Goal: Task Accomplishment & Management: Manage account settings

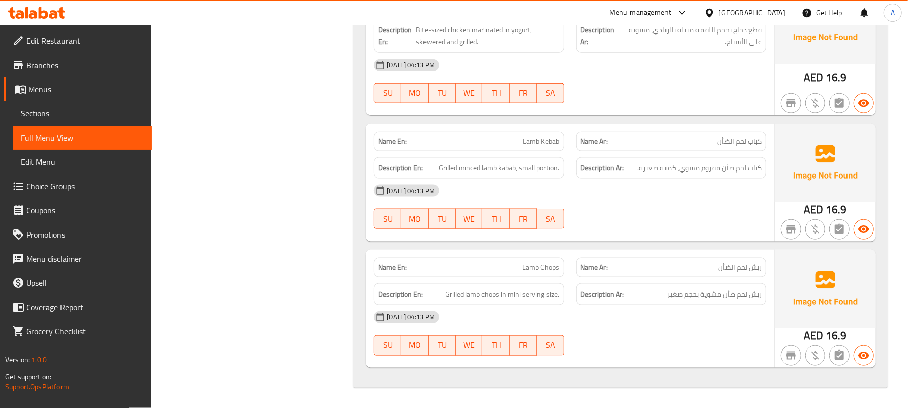
scroll to position [11807, 0]
click at [756, 10] on div "United Arab Emirates" at bounding box center [752, 12] width 67 height 11
type input "eg"
click at [684, 87] on div "[GEOGRAPHIC_DATA]" at bounding box center [709, 98] width 151 height 23
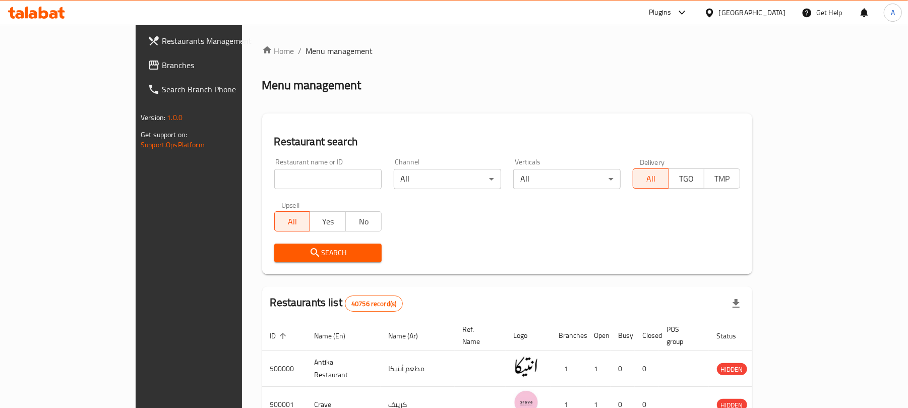
click at [162, 60] on span "Branches" at bounding box center [220, 65] width 117 height 12
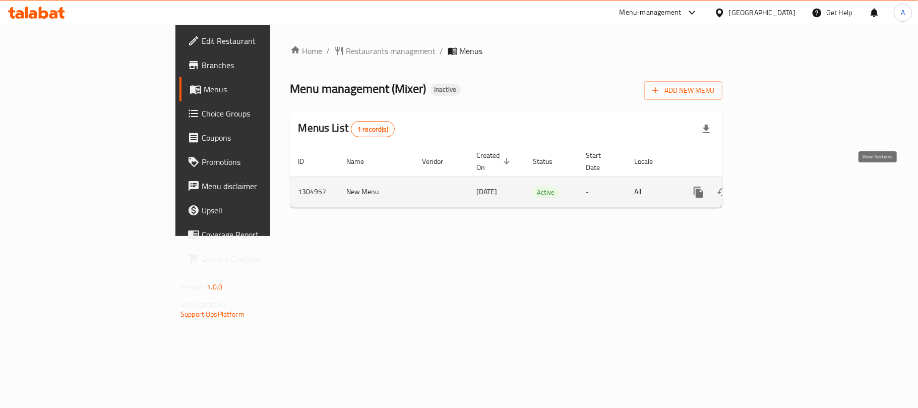
click at [783, 189] on link "enhanced table" at bounding box center [771, 192] width 24 height 24
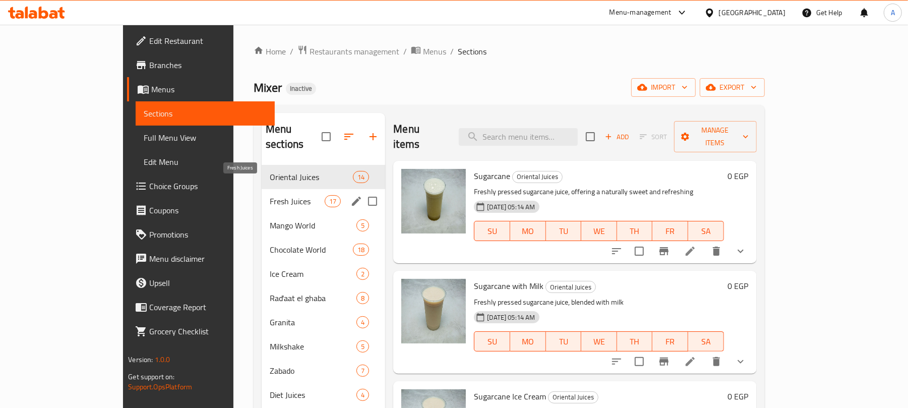
click at [270, 195] on span "Fresh Juices" at bounding box center [297, 201] width 55 height 12
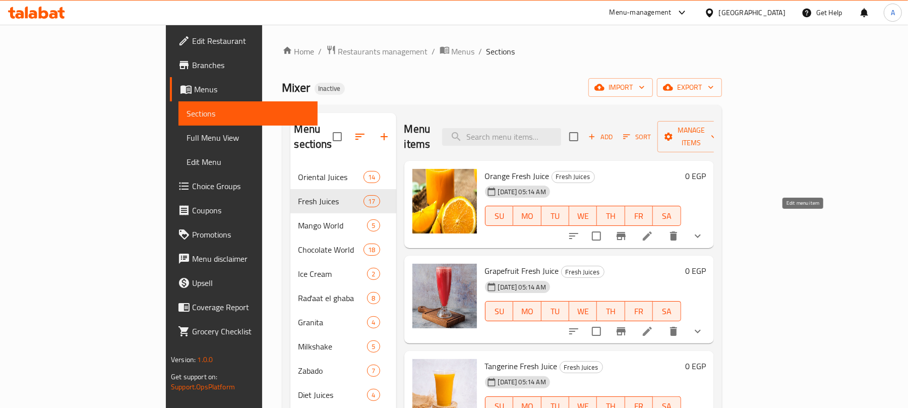
click at [653, 230] on icon at bounding box center [647, 236] width 12 height 12
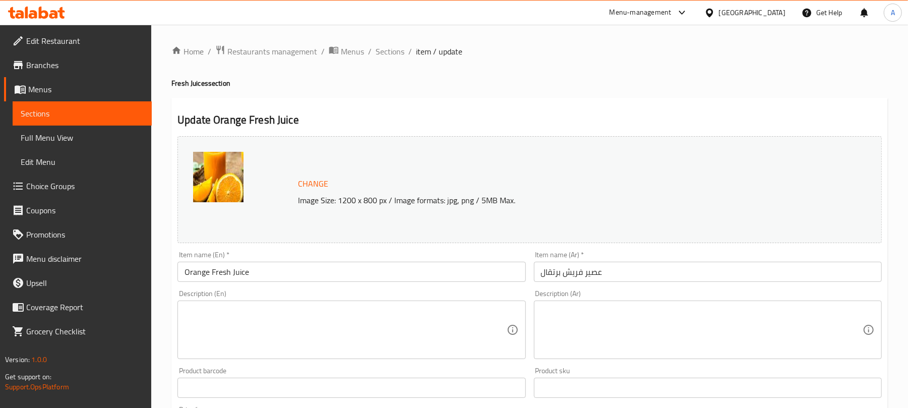
click at [359, 323] on textarea at bounding box center [346, 330] width 322 height 48
paste textarea "Freshly squeezed orange juice, full of vitamin C."
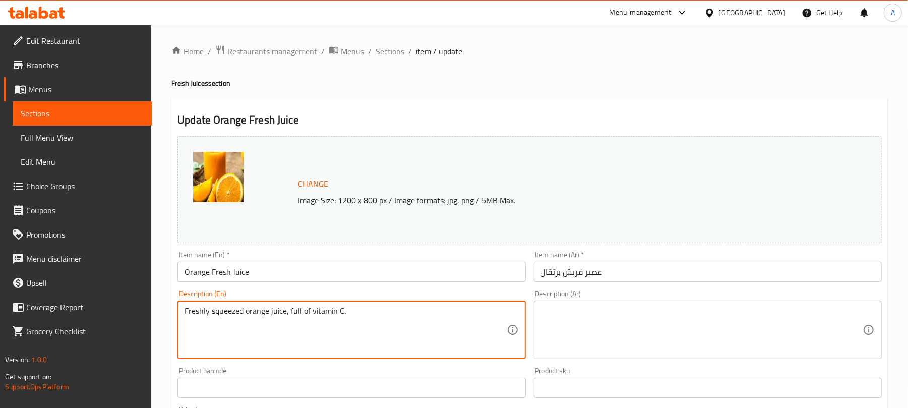
type textarea "Freshly squeezed orange juice, full of vitamin C."
click at [714, 325] on textarea at bounding box center [702, 330] width 322 height 48
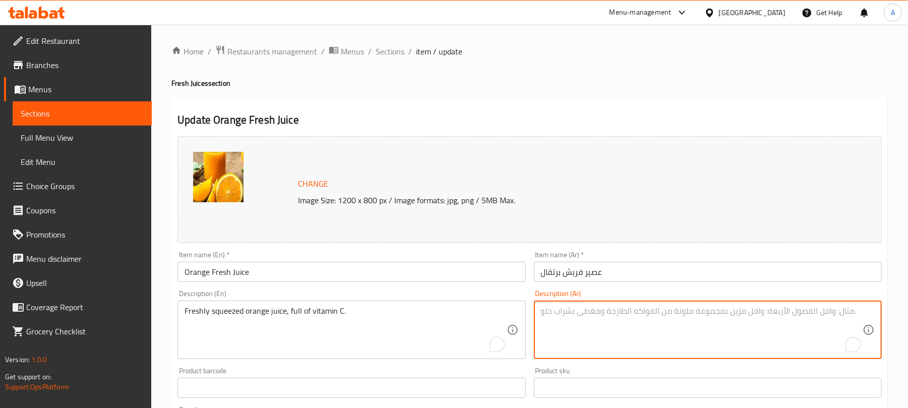
paste textarea "عصير برتقال معصور طازج، مليء بفيتامين سي."
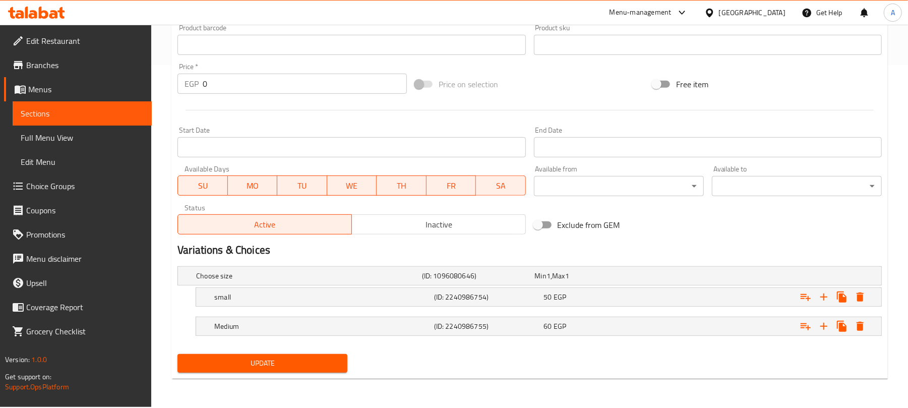
type textarea "عصير برتقال معصور طازج، مليء بفيتامين سي."
click at [261, 357] on span "Update" at bounding box center [263, 363] width 154 height 13
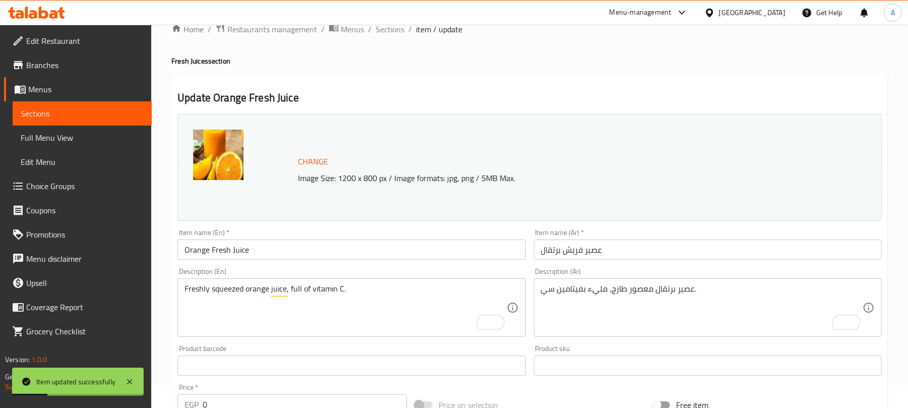
scroll to position [0, 0]
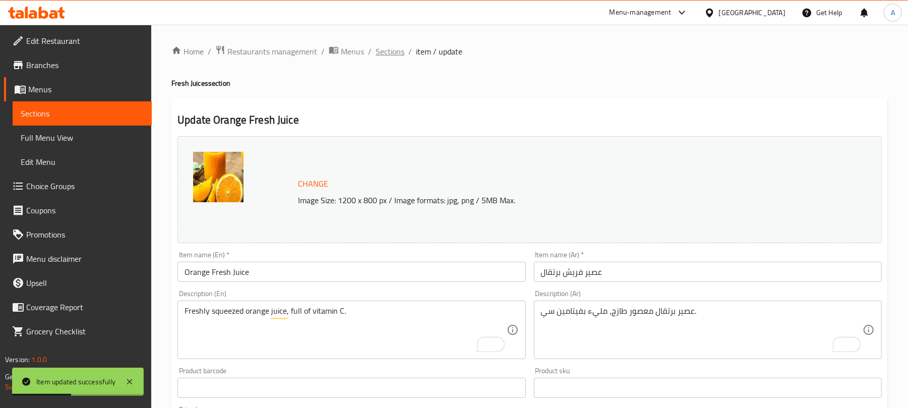
click at [394, 52] on span "Sections" at bounding box center [390, 51] width 29 height 12
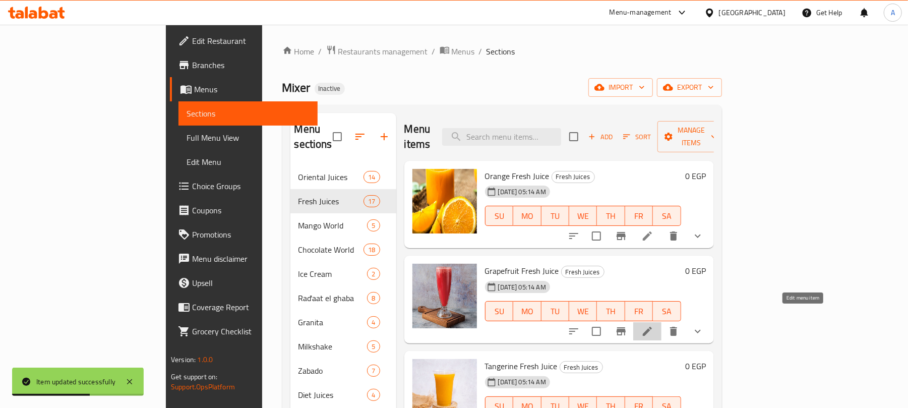
click at [653, 325] on icon at bounding box center [647, 331] width 12 height 12
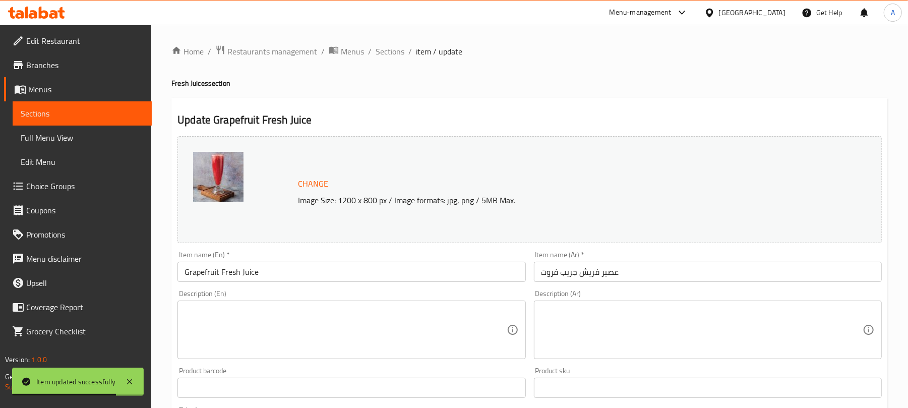
click at [323, 315] on textarea at bounding box center [346, 330] width 322 height 48
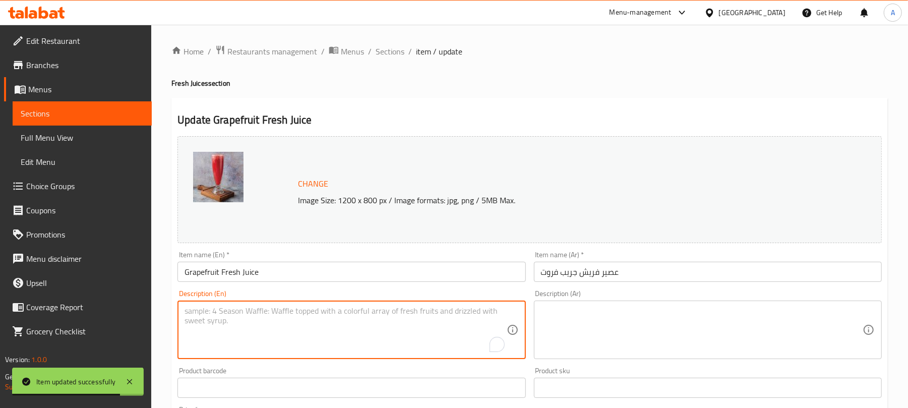
paste textarea "Tangy and refreshing grapefruit juice."
type textarea "Tangy and refreshing grapefruit juice."
click at [626, 319] on textarea at bounding box center [702, 330] width 322 height 48
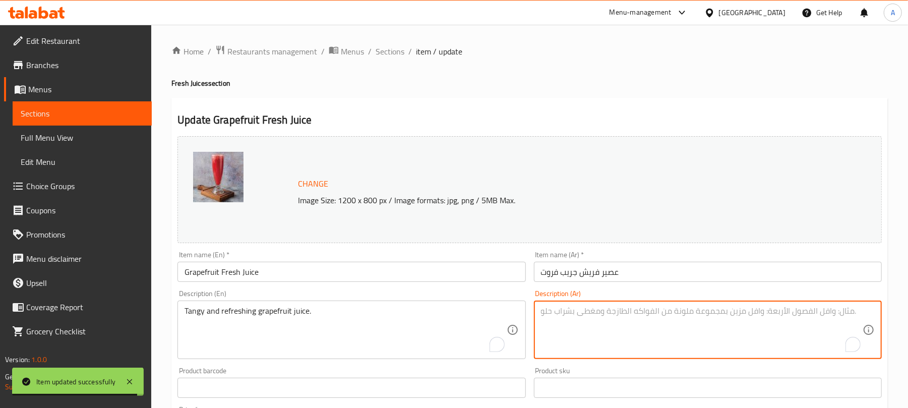
paste textarea "عصير الجريب فروت المنعش والتانجي."
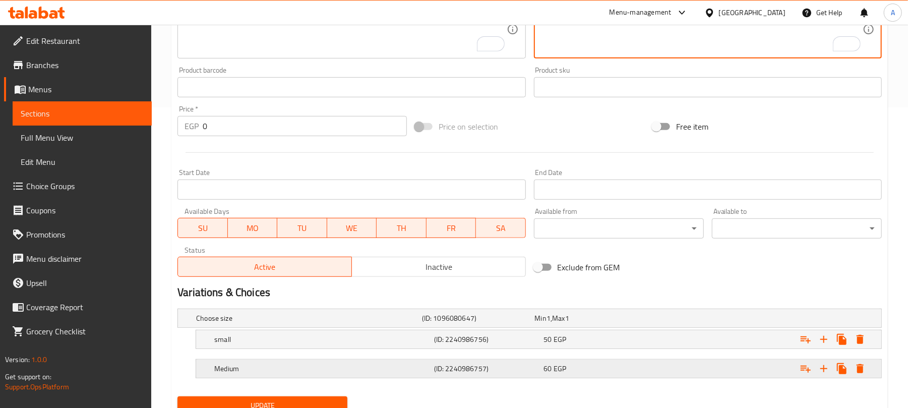
scroll to position [343, 0]
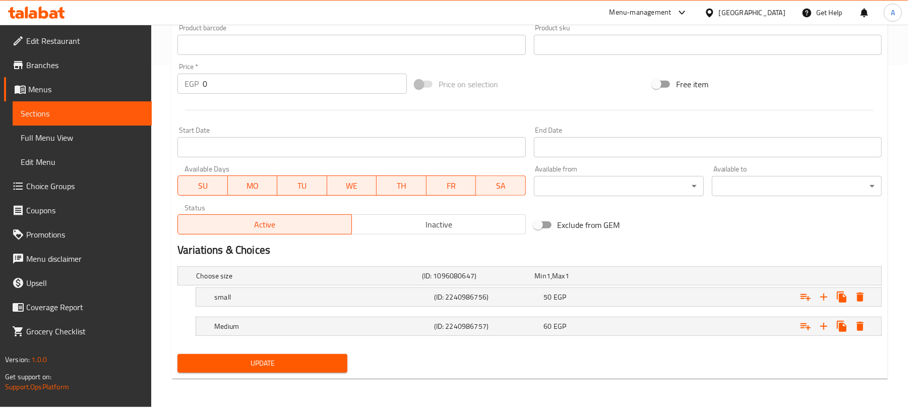
type textarea "عصير الجريب فروت المنعش والتانجي."
click at [311, 363] on span "Update" at bounding box center [263, 363] width 154 height 13
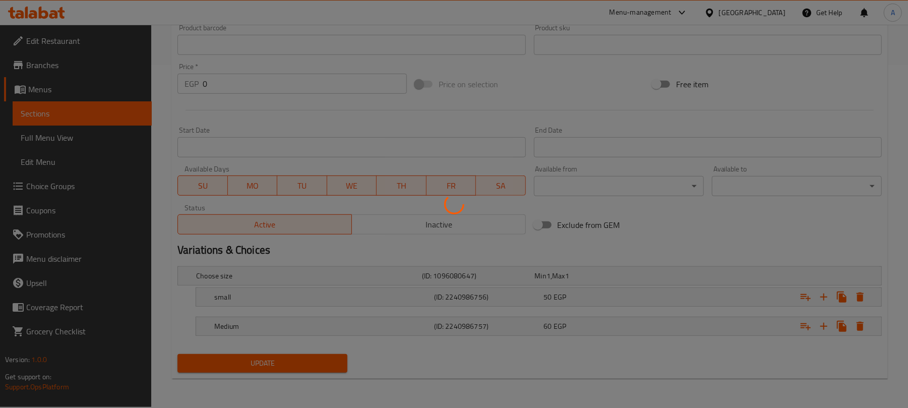
scroll to position [0, 0]
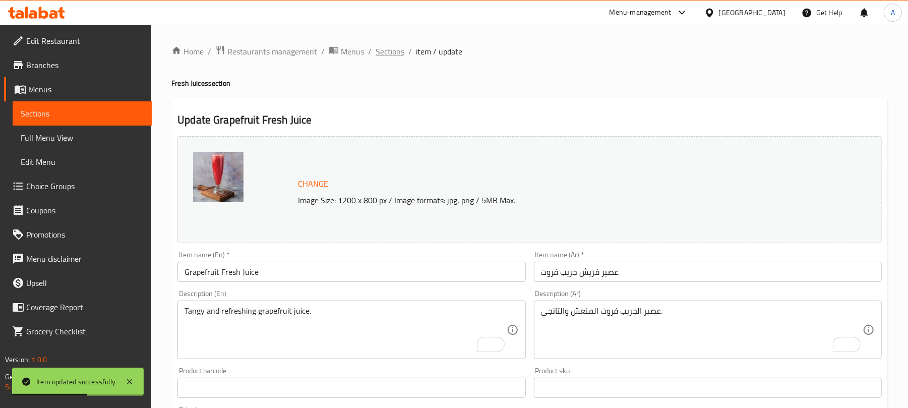
click at [389, 52] on span "Sections" at bounding box center [390, 51] width 29 height 12
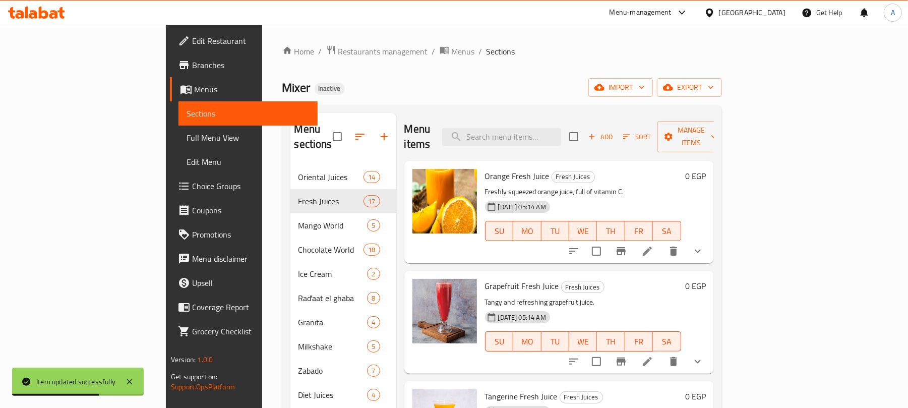
scroll to position [134, 0]
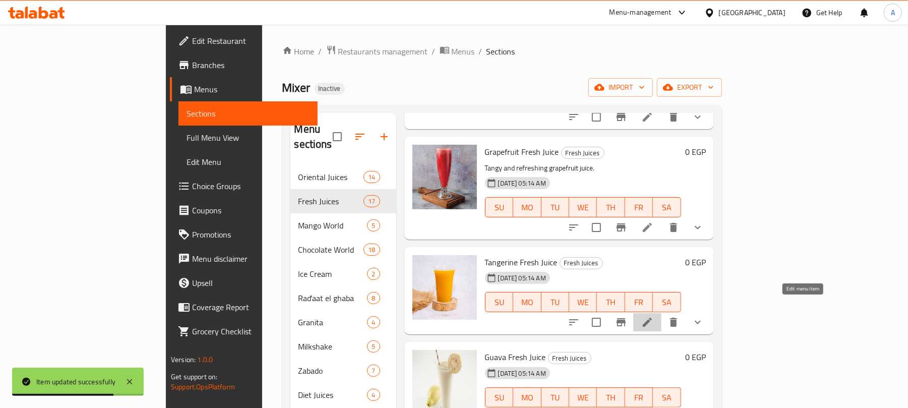
click at [653, 316] on icon at bounding box center [647, 322] width 12 height 12
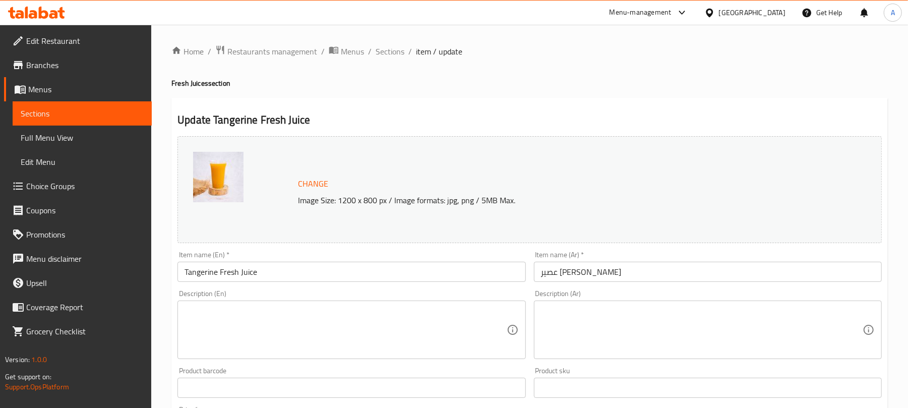
click at [315, 300] on div "Description (En) Description (En)" at bounding box center [351, 324] width 348 height 69
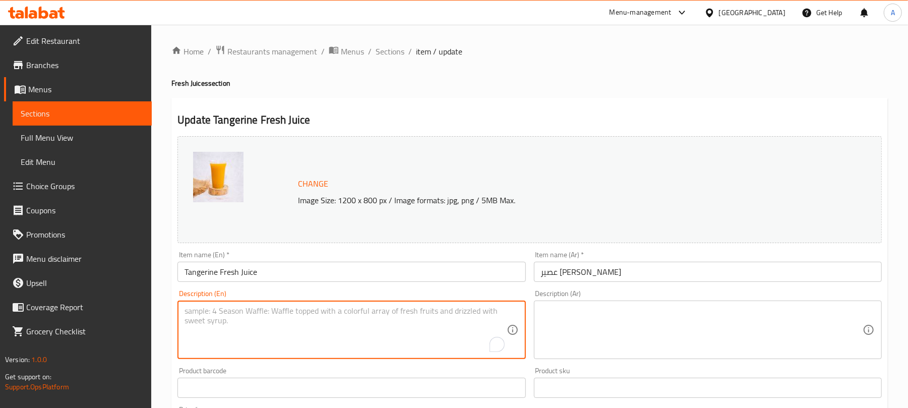
click at [313, 317] on textarea "To enrich screen reader interactions, please activate Accessibility in Grammarl…" at bounding box center [346, 330] width 322 height 48
paste textarea "Sweet and citrusy tangerine juice."
type textarea "Sweet and citrusy tangerine juice."
click at [676, 348] on textarea at bounding box center [702, 330] width 322 height 48
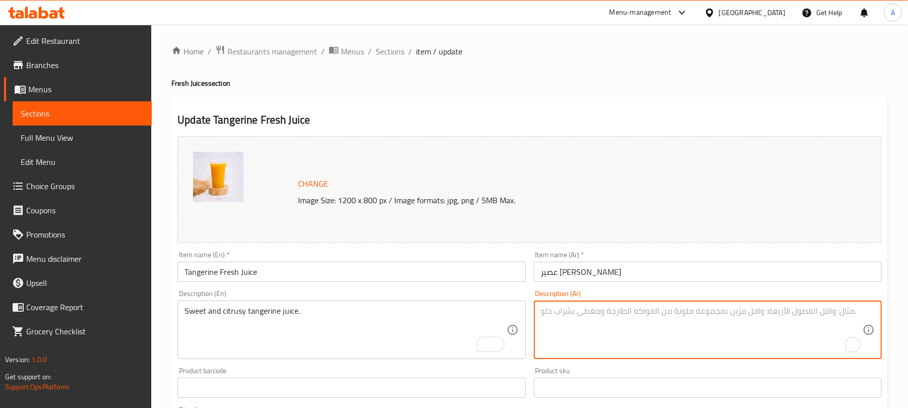
paste textarea "عصير اليوسفي الحلو والحمضيات."
drag, startPoint x: 575, startPoint y: 311, endPoint x: 507, endPoint y: 311, distance: 68.1
click at [507, 311] on div "Change Image Size: 1200 x 800 px / Image formats: jpg, png / 5MB Max. Item name…" at bounding box center [529, 356] width 712 height 449
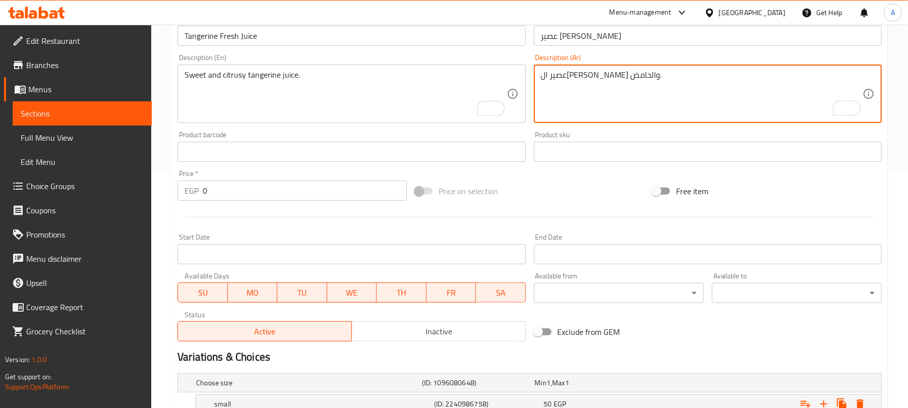
scroll to position [343, 0]
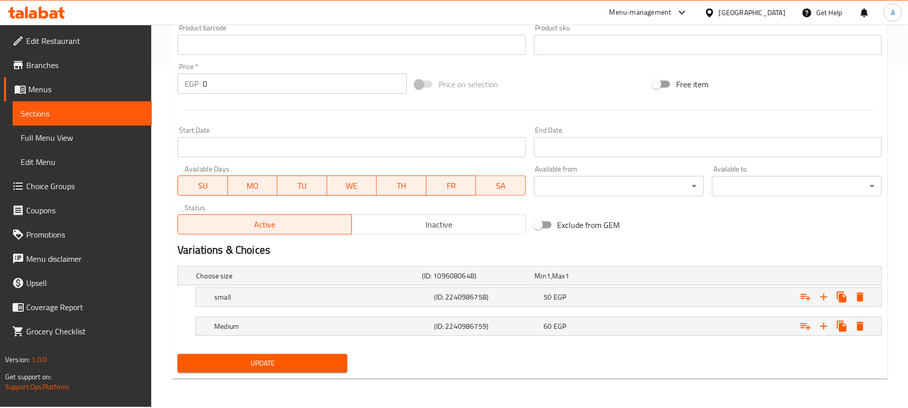
type textarea "عصير ال[PERSON_NAME] والحامض."
click at [285, 377] on div "Update" at bounding box center [262, 363] width 178 height 27
click at [287, 365] on span "Update" at bounding box center [263, 363] width 154 height 13
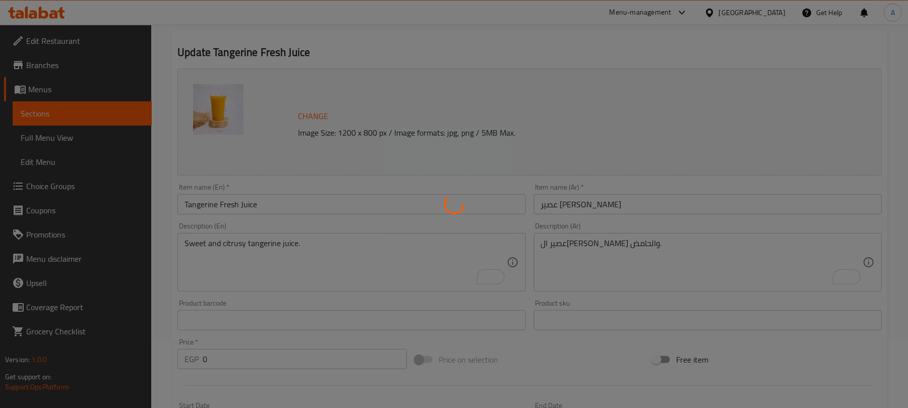
scroll to position [0, 0]
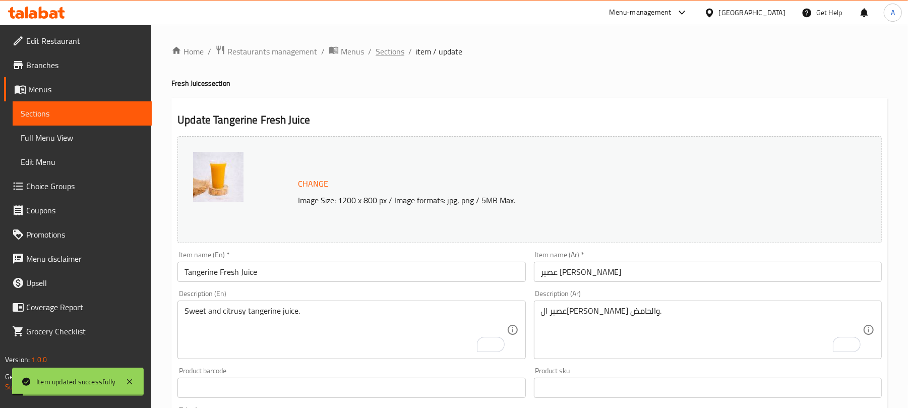
click at [389, 56] on span "Sections" at bounding box center [390, 51] width 29 height 12
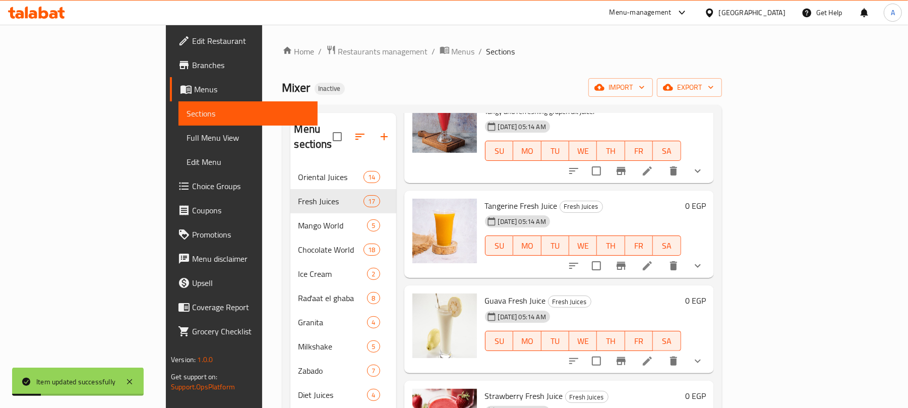
scroll to position [202, 0]
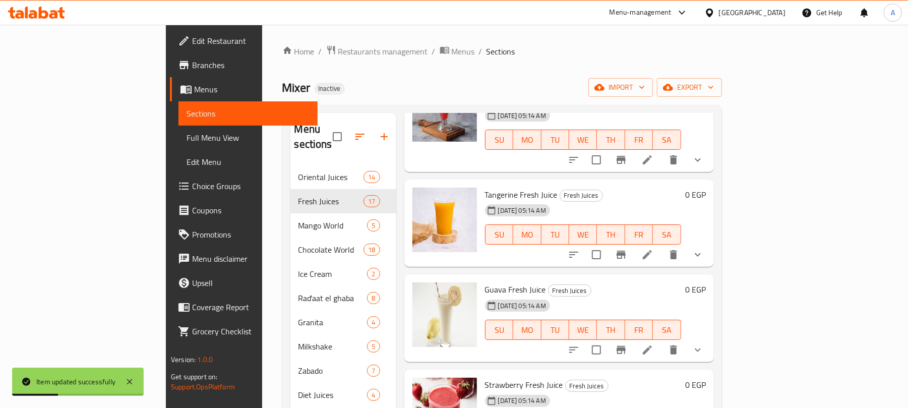
click at [661, 343] on li at bounding box center [647, 350] width 28 height 18
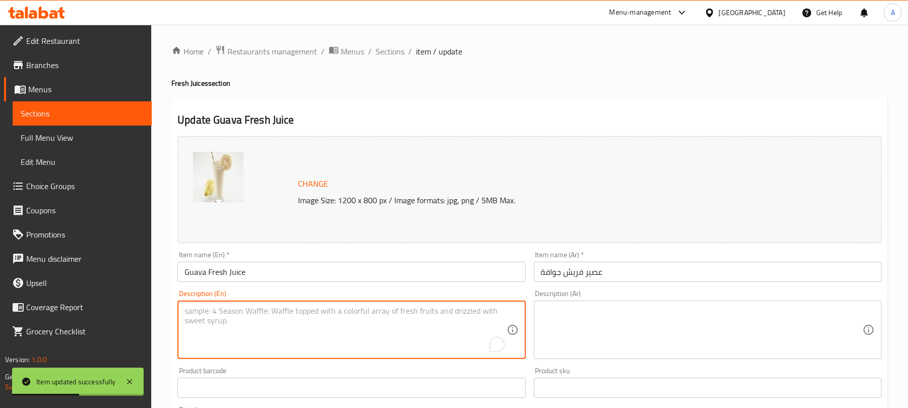
click at [220, 316] on textarea "To enrich screen reader interactions, please activate Accessibility in Grammarl…" at bounding box center [346, 330] width 322 height 48
paste textarea "Smooth and tropical guava juice."
type textarea "Smooth and tropical guava juice."
click at [691, 337] on textarea at bounding box center [702, 330] width 322 height 48
paste textarea "عصير جوافة ناعم واستوائي."
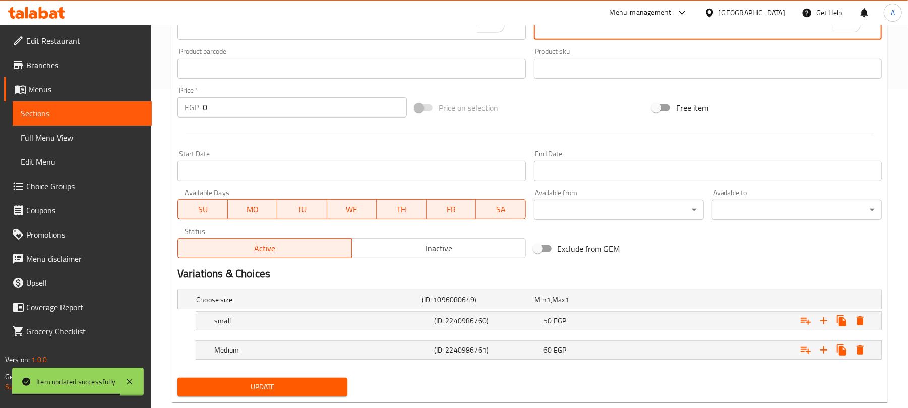
scroll to position [336, 0]
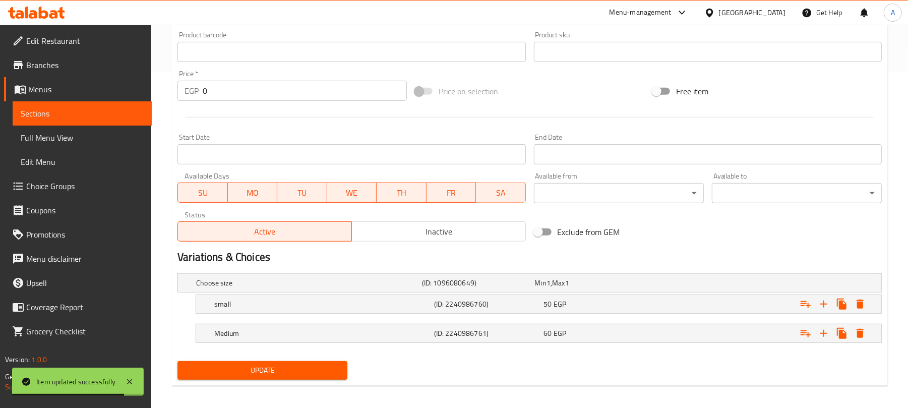
type textarea "عصير جوافة ناعم واستوائي."
click at [285, 378] on button "Update" at bounding box center [262, 370] width 170 height 19
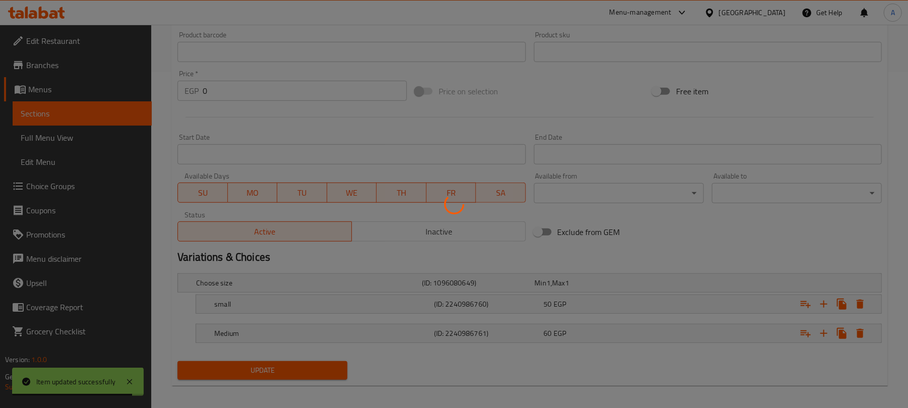
scroll to position [0, 0]
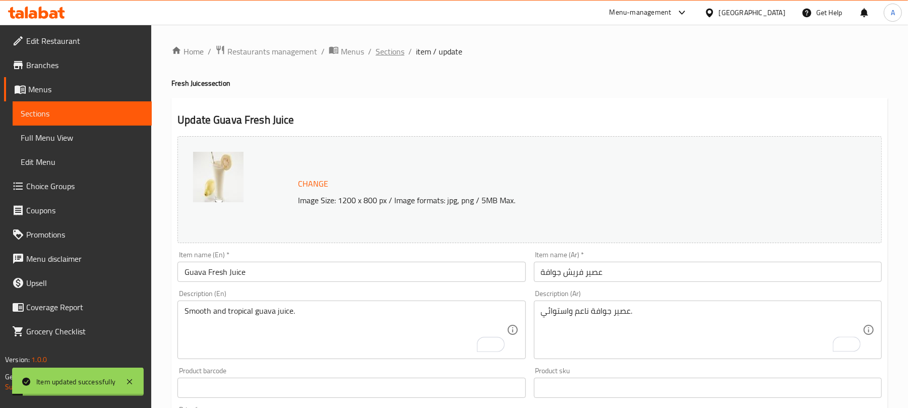
click at [398, 49] on span "Sections" at bounding box center [390, 51] width 29 height 12
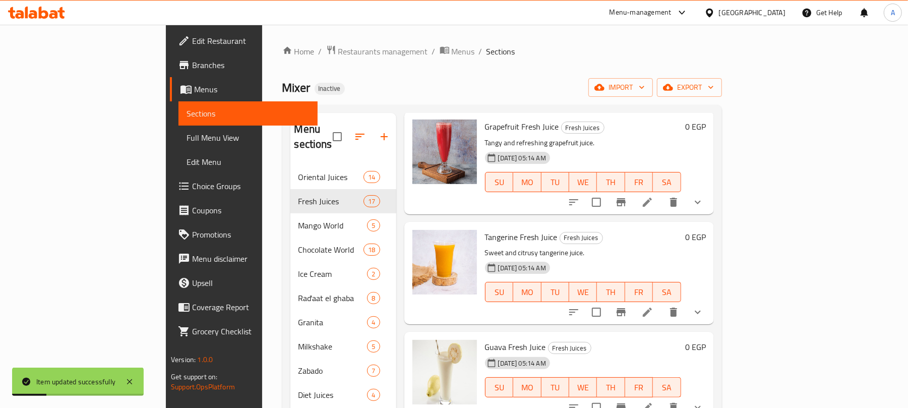
scroll to position [269, 0]
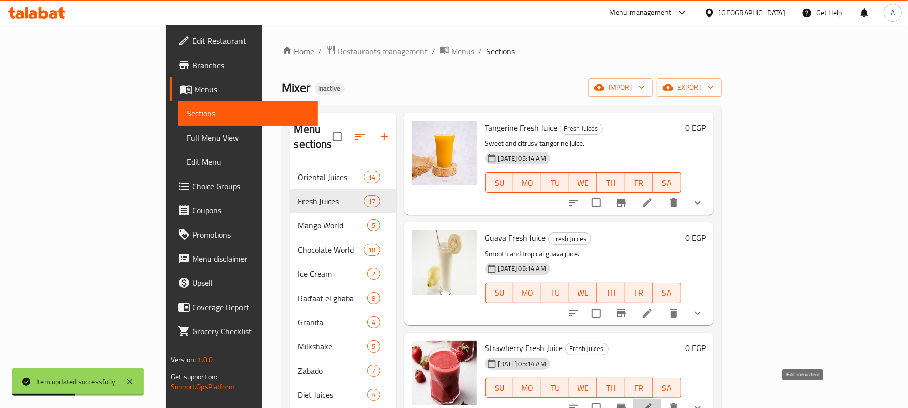
click at [653, 402] on icon at bounding box center [647, 408] width 12 height 12
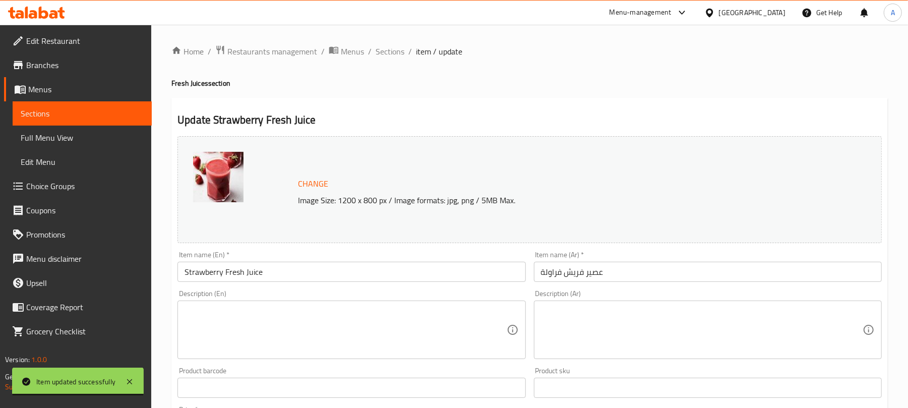
click at [268, 320] on textarea at bounding box center [346, 330] width 322 height 48
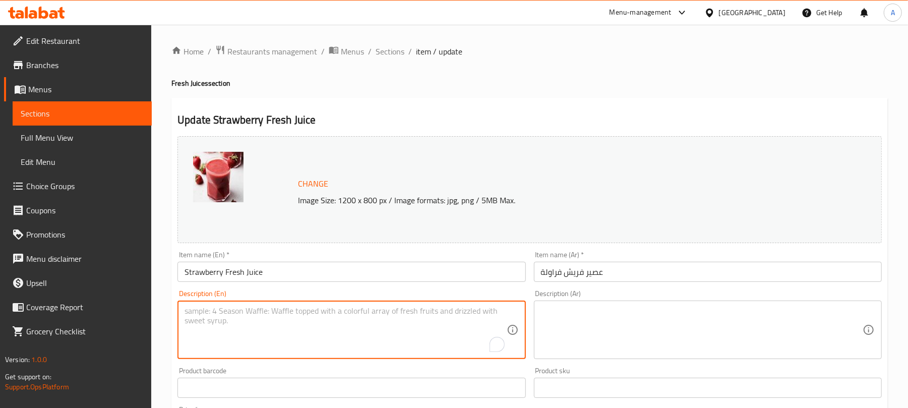
paste textarea "Fresh strawberries blended into a sweet juice."
type textarea "Fresh strawberries blended into a sweet juice."
click at [598, 324] on textarea at bounding box center [702, 330] width 322 height 48
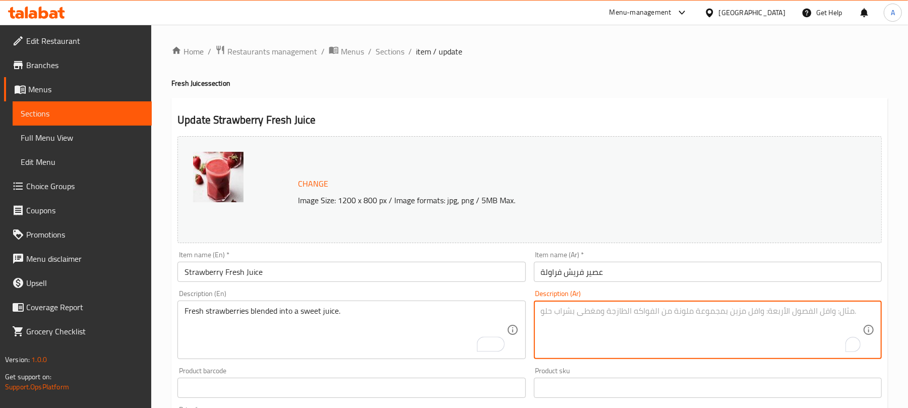
paste textarea "فراولة طازجة ممزوجة في عصير حلو."
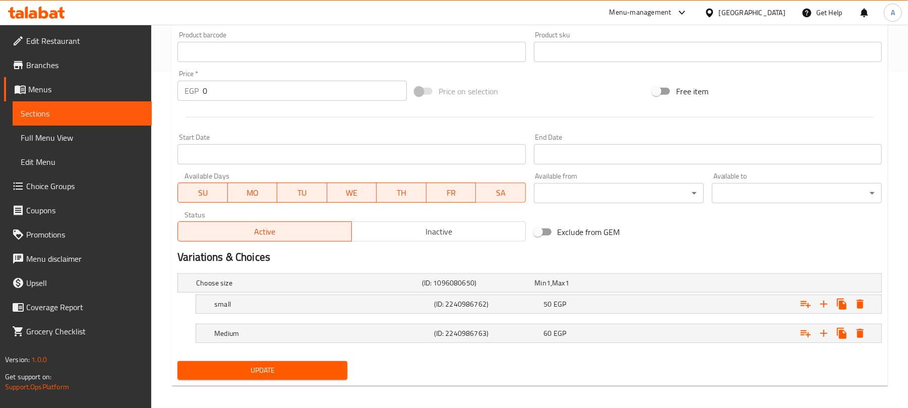
type textarea "فراولة طازجة ممزوجة في عصير حلو."
click at [309, 378] on button "Update" at bounding box center [262, 370] width 170 height 19
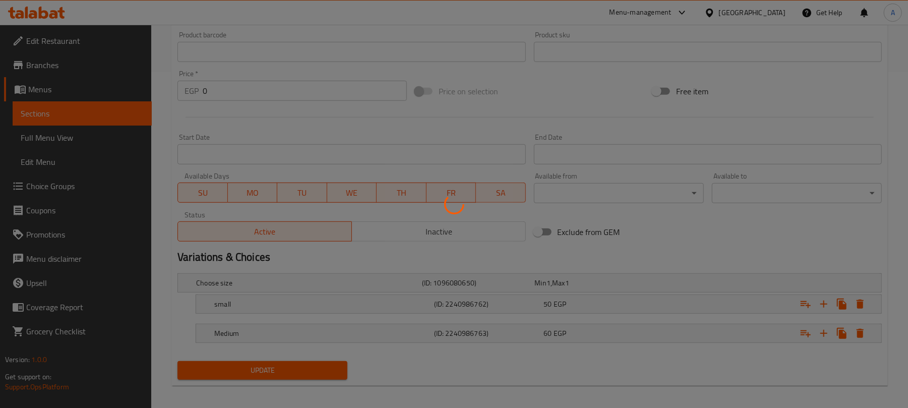
scroll to position [0, 0]
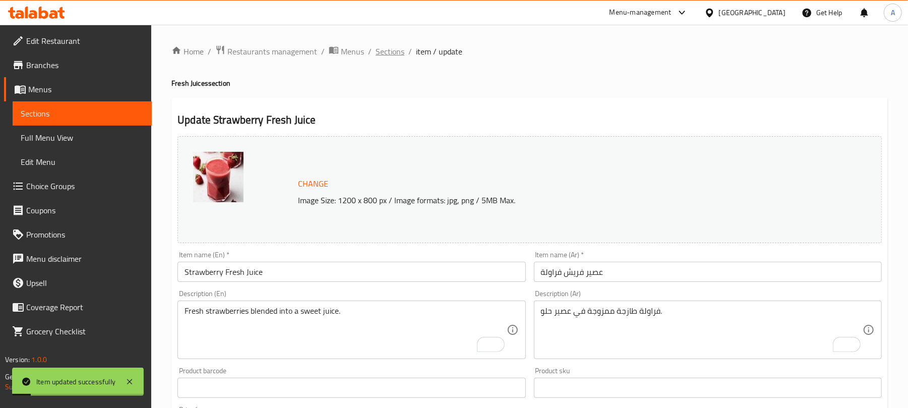
click at [402, 49] on span "Sections" at bounding box center [390, 51] width 29 height 12
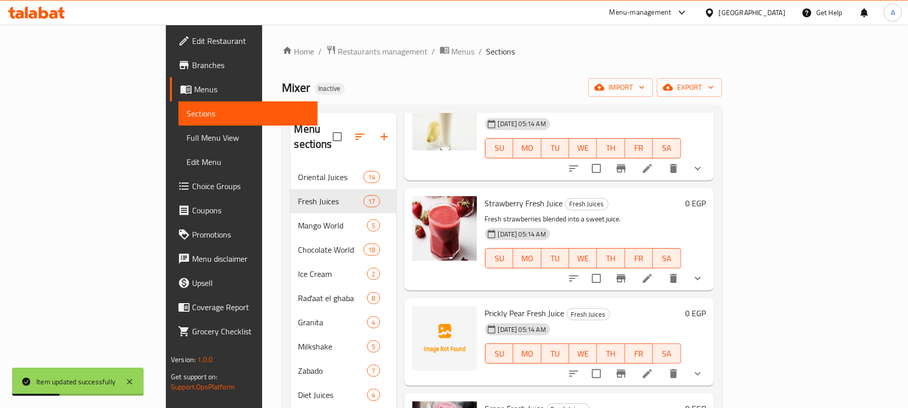
scroll to position [470, 0]
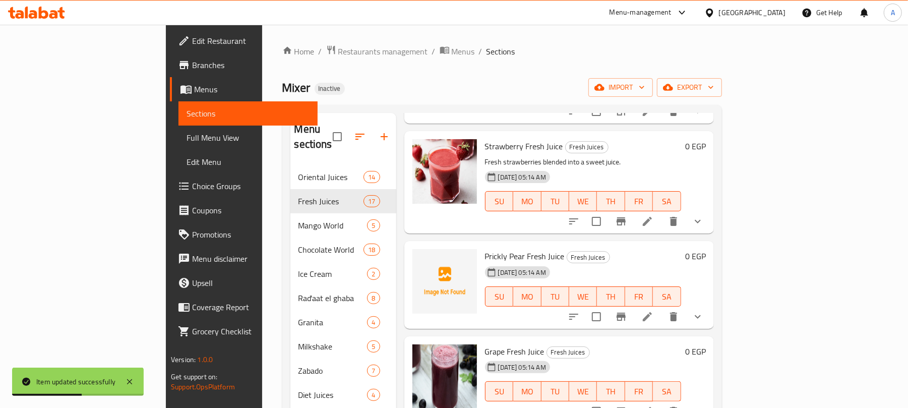
click at [661, 308] on li at bounding box center [647, 317] width 28 height 18
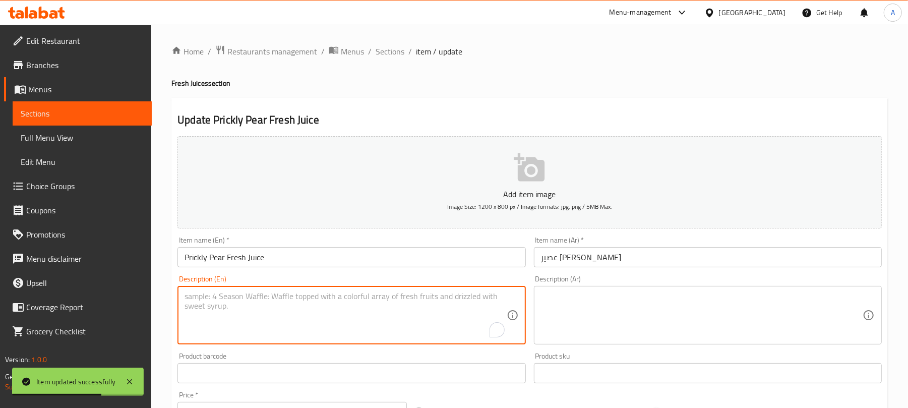
click at [297, 315] on textarea "To enrich screen reader interactions, please activate Accessibility in Grammarl…" at bounding box center [346, 315] width 322 height 48
paste textarea "Exotic prickly pear juice with a naturally sweet flavor."
type textarea "Exotic prickly pear juice with a naturally sweet flavor."
click at [599, 304] on textarea at bounding box center [702, 315] width 322 height 48
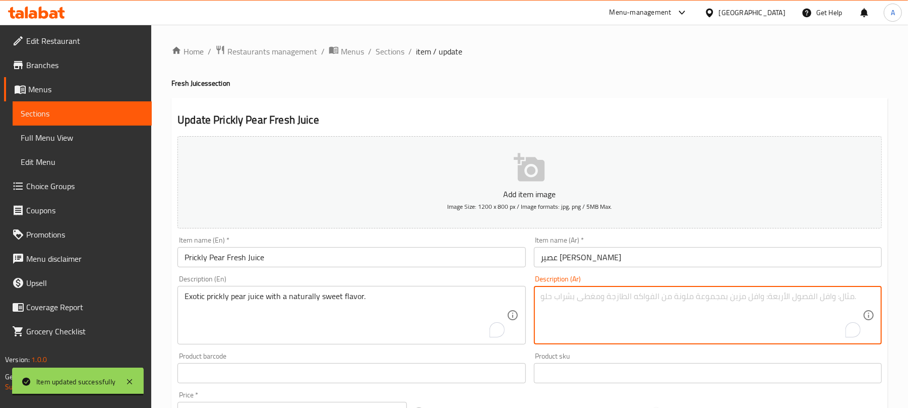
paste textarea "عصير الكمثرى الشائكة الغريب بنكهة حلوة طبيعية."
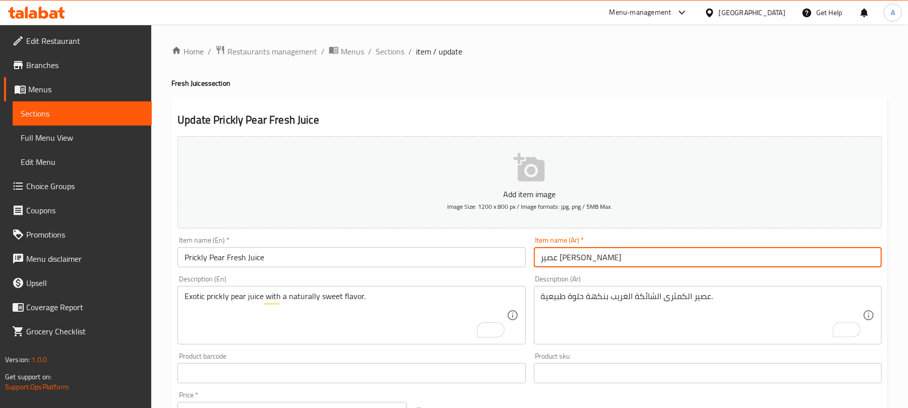
drag, startPoint x: 573, startPoint y: 258, endPoint x: 538, endPoint y: 265, distance: 35.4
click at [538, 265] on input "عصير فريش تين شوكي" at bounding box center [708, 257] width 348 height 20
click at [575, 258] on input "عصير فريش تين شوكي" at bounding box center [708, 257] width 348 height 20
drag, startPoint x: 576, startPoint y: 259, endPoint x: 527, endPoint y: 263, distance: 49.1
click at [527, 263] on div "Add item image Image Size: 1200 x 800 px / Image formats: jpg, png / 5MB Max. I…" at bounding box center [529, 349] width 712 height 435
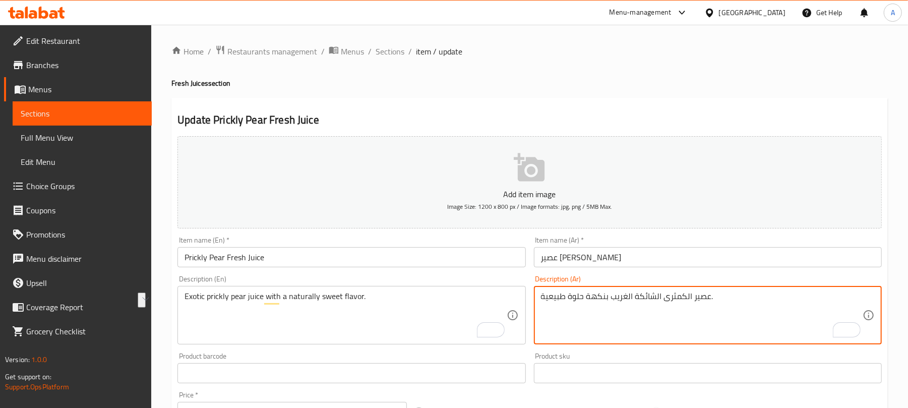
drag, startPoint x: 688, startPoint y: 296, endPoint x: 632, endPoint y: 295, distance: 56.0
paste textarea "تين شوكي"
click at [622, 294] on textarea "عصير اتين شوكي الغريب بنكهة حلوة طبيعية." at bounding box center [702, 315] width 322 height 48
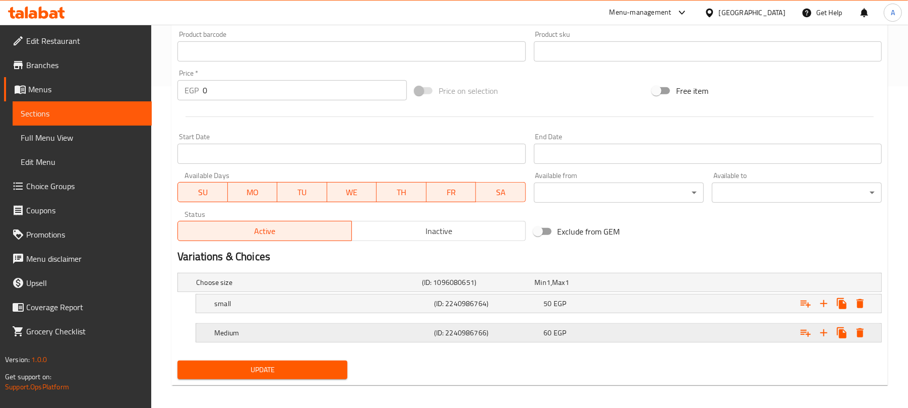
scroll to position [329, 0]
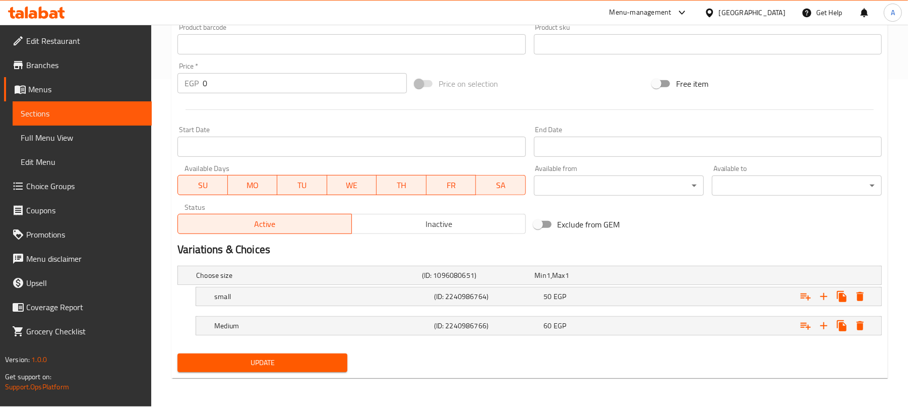
type textarea "عصير اتين شوكي الايكسوتيك بنكهة حلوة طبيعية."
click at [307, 354] on div "Update" at bounding box center [262, 362] width 178 height 27
click at [307, 363] on span "Update" at bounding box center [263, 362] width 154 height 13
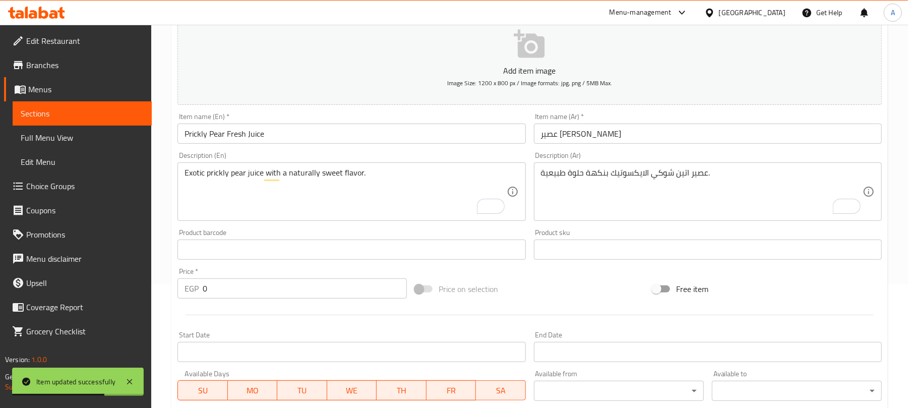
scroll to position [0, 0]
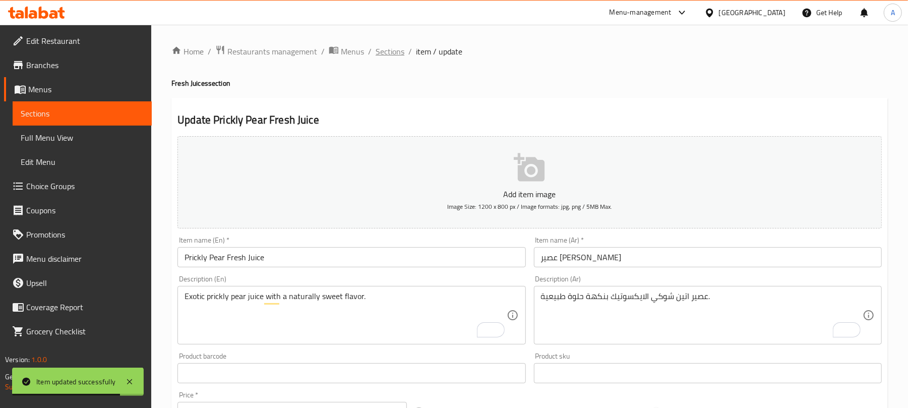
click at [399, 45] on span "Sections" at bounding box center [390, 51] width 29 height 12
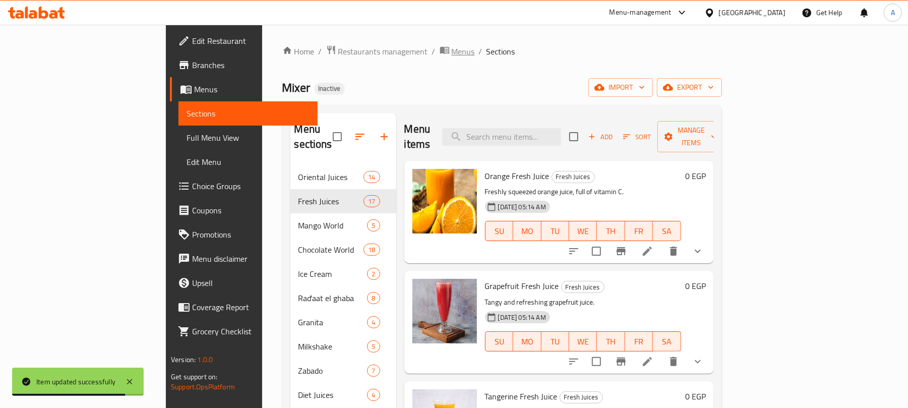
click at [352, 41] on div "Home / Restaurants management / Menus / Sections Mixer Inactive import export M…" at bounding box center [502, 287] width 480 height 524
click at [452, 53] on span "Menus" at bounding box center [463, 51] width 23 height 12
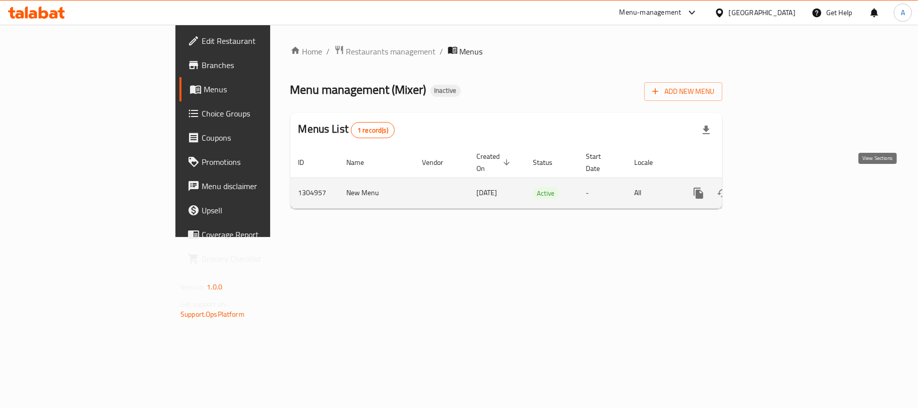
click at [777, 188] on icon "enhanced table" at bounding box center [771, 193] width 12 height 12
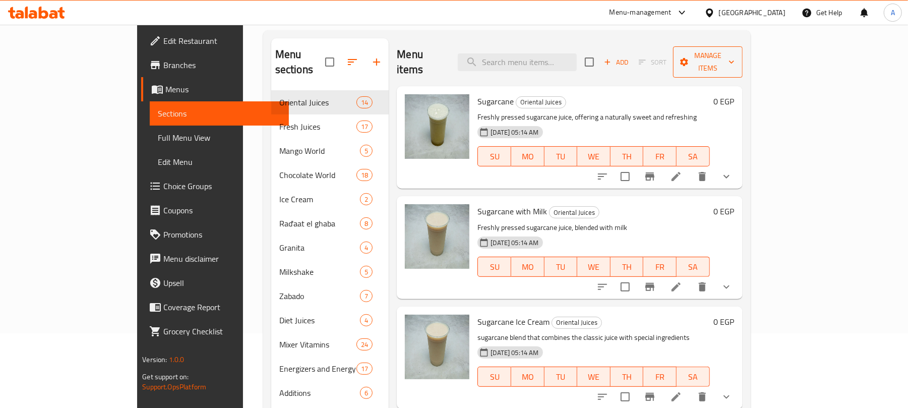
click at [734, 56] on span "Manage items" at bounding box center [707, 61] width 53 height 25
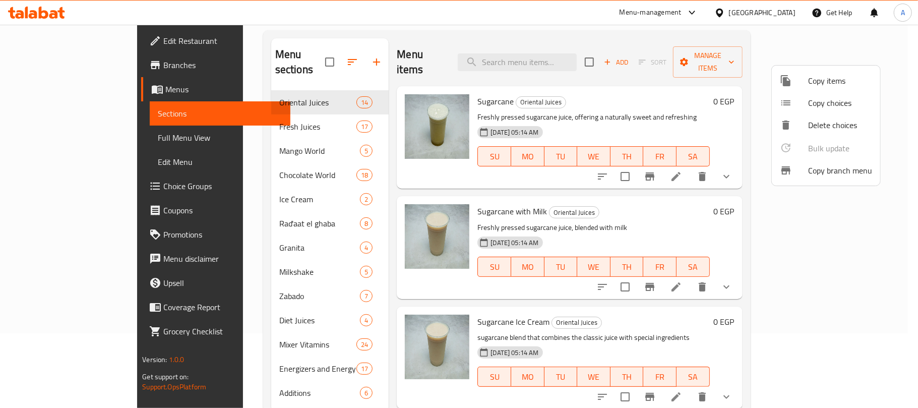
click at [609, 35] on div at bounding box center [459, 204] width 918 height 408
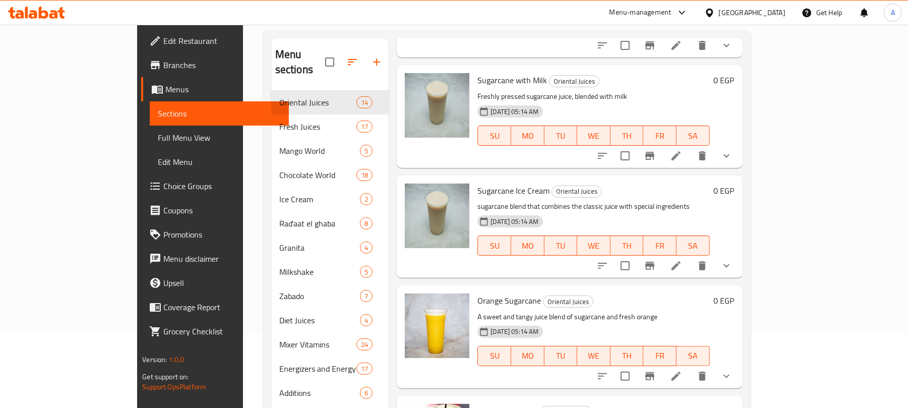
scroll to position [202, 0]
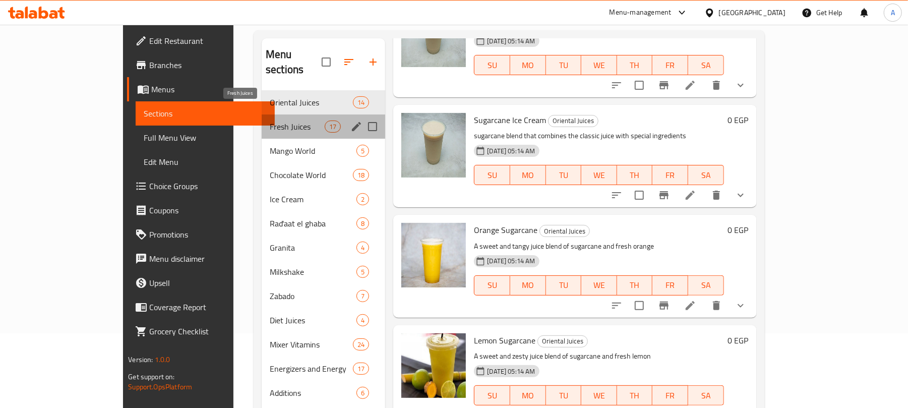
click at [270, 120] on span "Fresh Juices" at bounding box center [297, 126] width 55 height 12
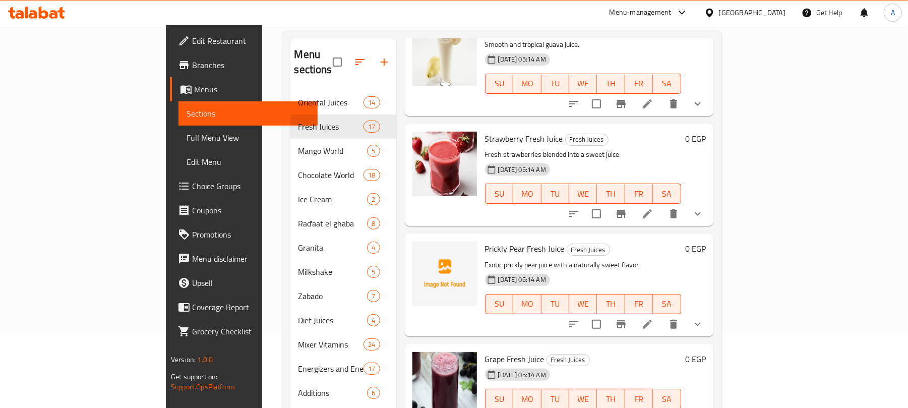
scroll to position [537, 0]
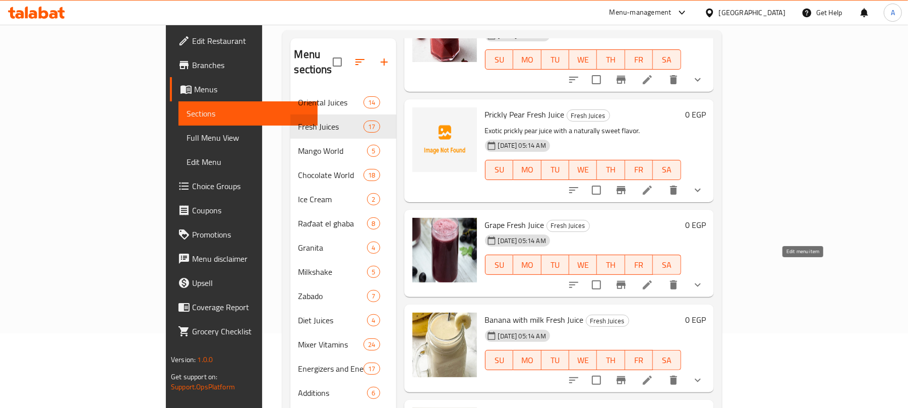
click at [653, 279] on icon at bounding box center [647, 285] width 12 height 12
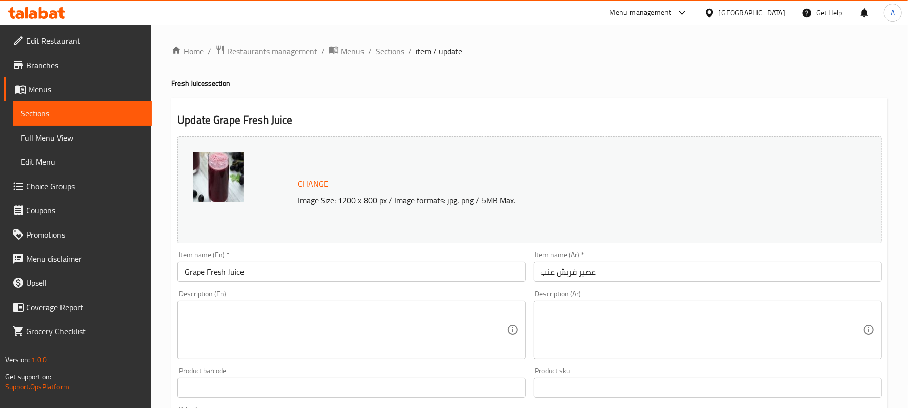
click at [396, 55] on span "Sections" at bounding box center [390, 51] width 29 height 12
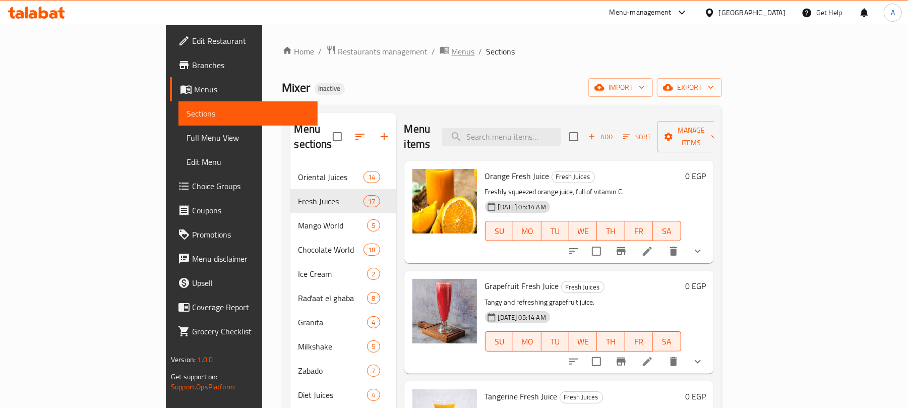
click at [452, 56] on span "Menus" at bounding box center [463, 51] width 23 height 12
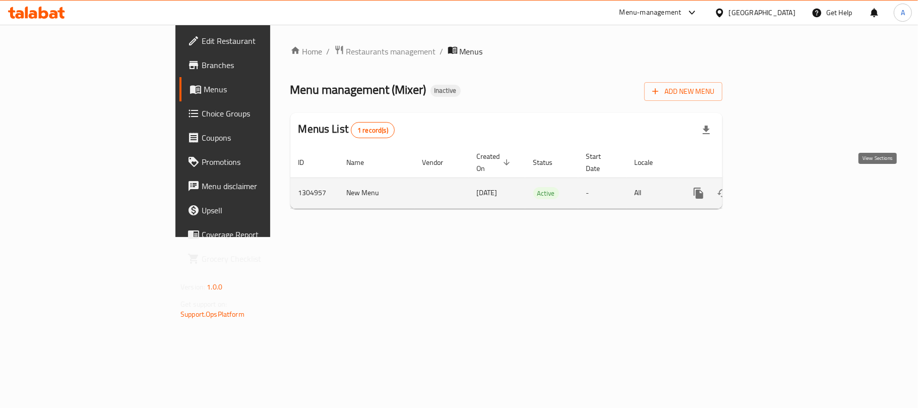
click at [777, 187] on icon "enhanced table" at bounding box center [771, 193] width 12 height 12
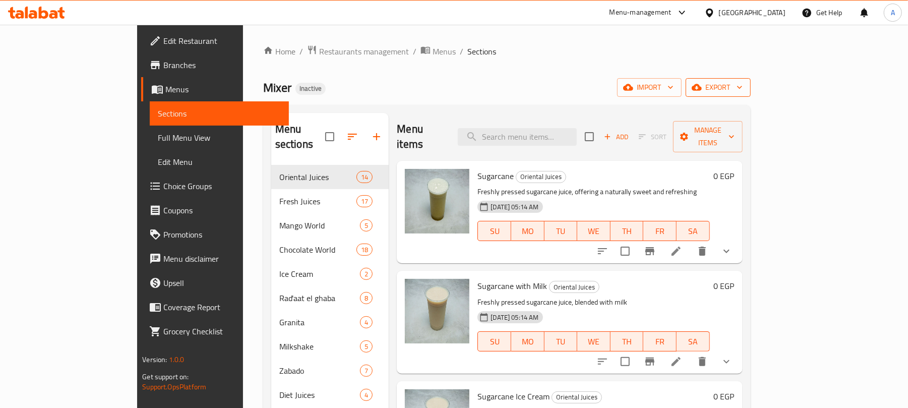
click at [743, 88] on span "export" at bounding box center [718, 87] width 49 height 13
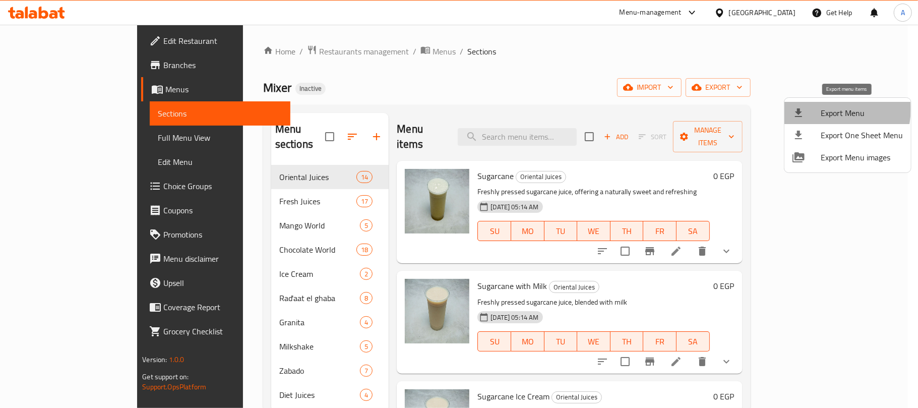
click at [823, 109] on span "Export Menu" at bounding box center [862, 113] width 82 height 12
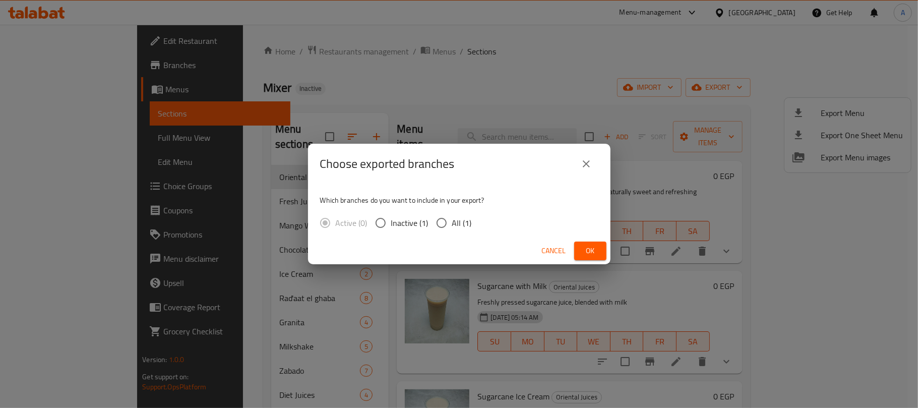
click at [452, 222] on span "All (1)" at bounding box center [462, 223] width 20 height 12
click at [452, 222] on input "All (1)" at bounding box center [441, 222] width 21 height 21
radio input "true"
click at [597, 257] on button "Ok" at bounding box center [590, 250] width 32 height 19
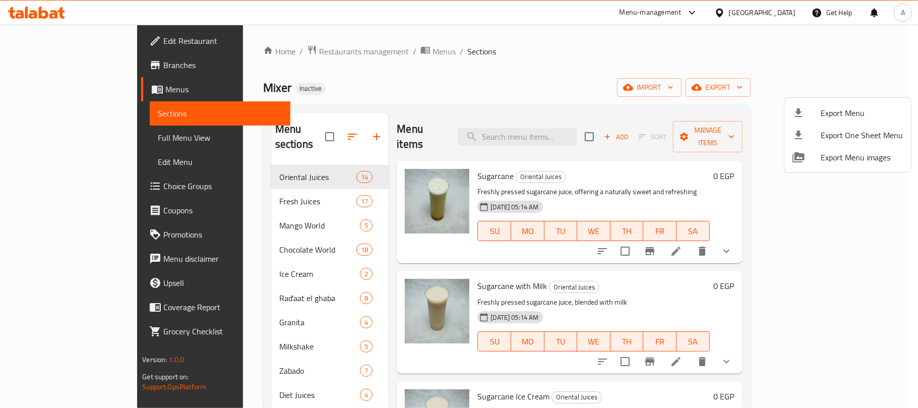
click at [643, 89] on div at bounding box center [459, 204] width 918 height 408
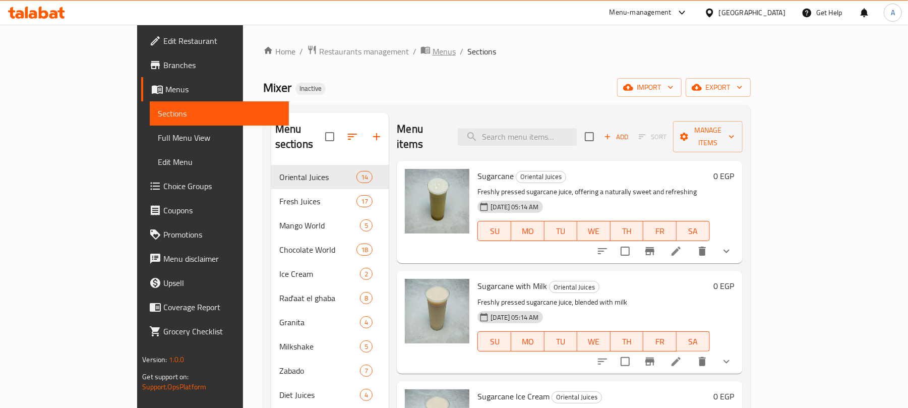
click at [433, 53] on span "Menus" at bounding box center [444, 51] width 23 height 12
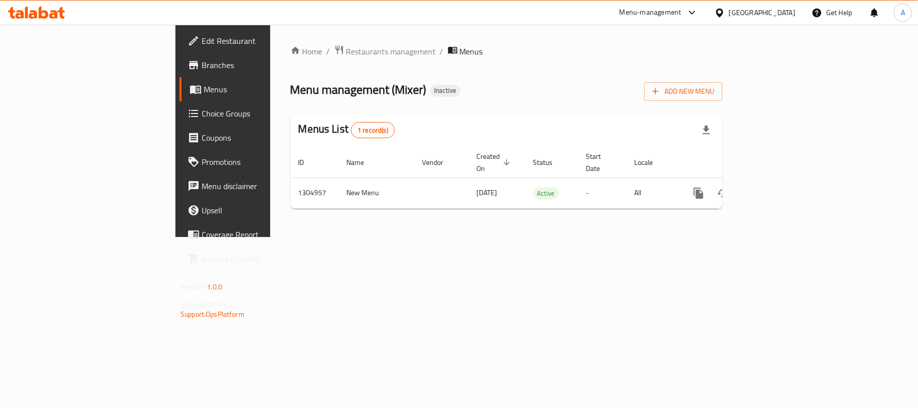
click at [722, 103] on div "Home / Restaurants management / Menus Menu management ( Mixer ) Inactive Add Ne…" at bounding box center [506, 131] width 432 height 172
click at [714, 98] on span "Add New Menu" at bounding box center [683, 91] width 62 height 13
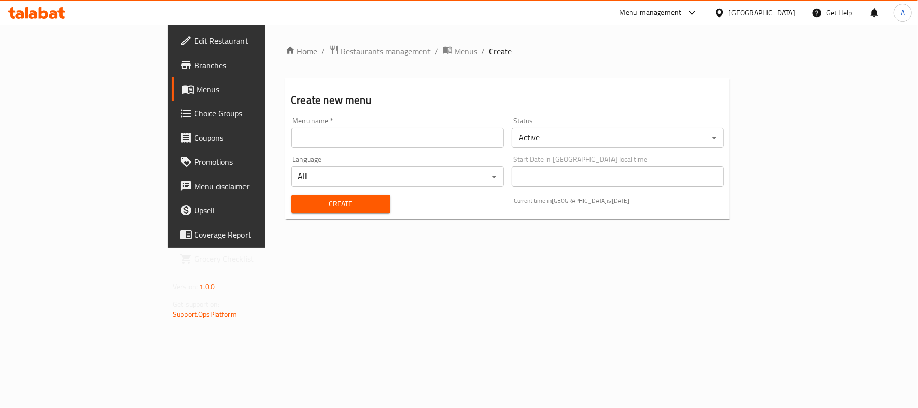
click at [410, 132] on input "text" at bounding box center [397, 138] width 212 height 20
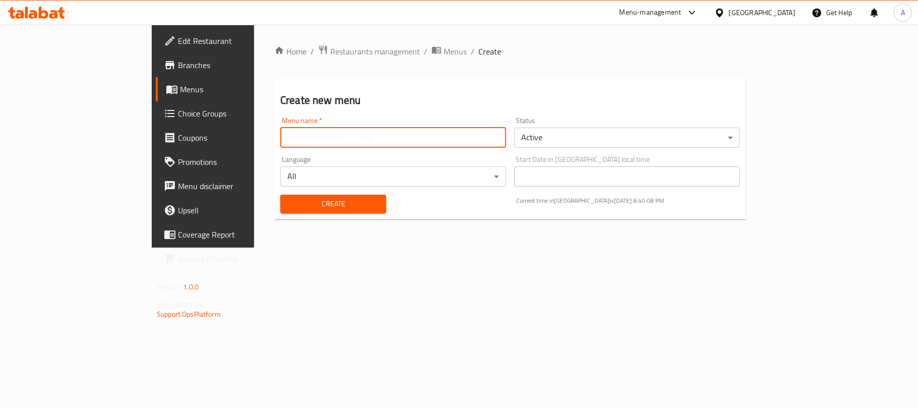
type input "Neww"
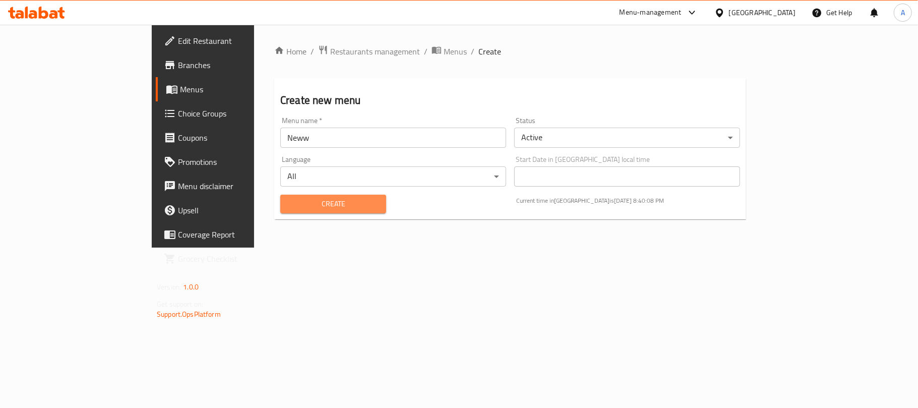
click at [288, 208] on span "Create" at bounding box center [333, 204] width 90 height 13
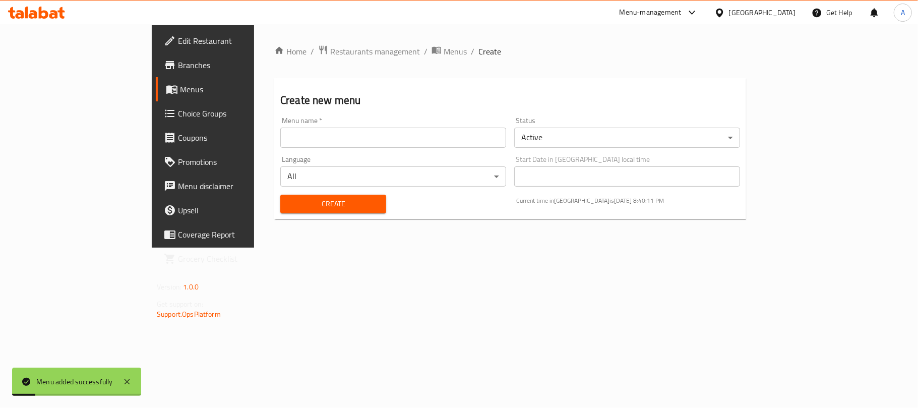
click at [156, 78] on link "Menus" at bounding box center [230, 89] width 149 height 24
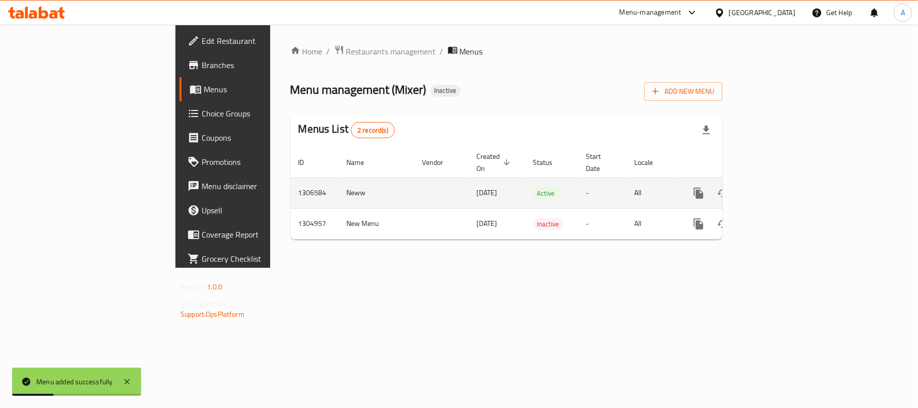
click at [777, 187] on icon "enhanced table" at bounding box center [771, 193] width 12 height 12
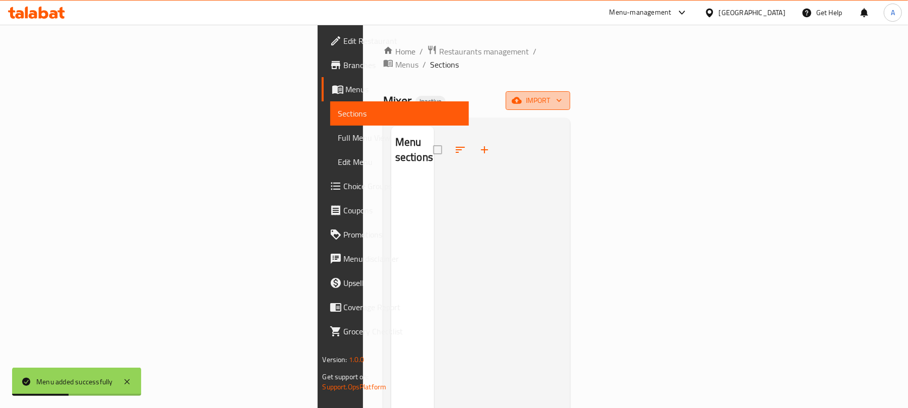
click at [562, 94] on span "import" at bounding box center [538, 100] width 48 height 13
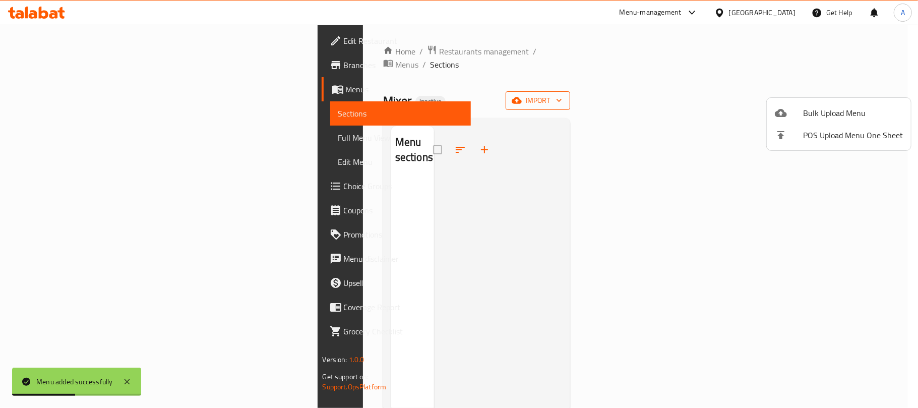
click at [815, 99] on ul "Bulk Upload Menu POS Upload Menu One Sheet" at bounding box center [839, 124] width 144 height 52
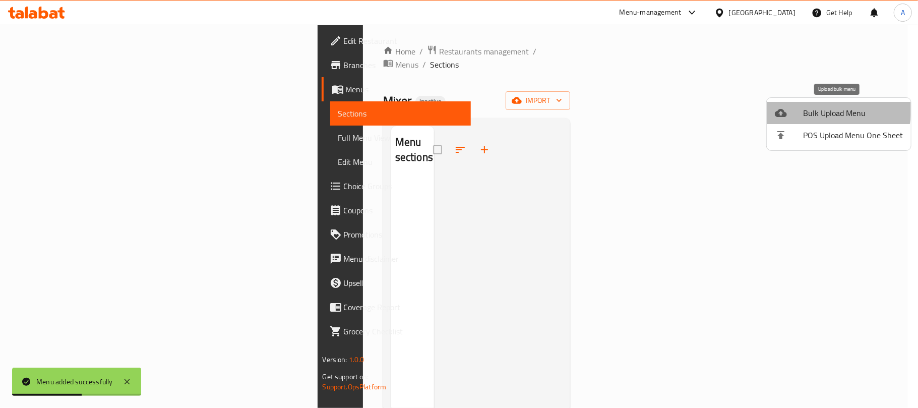
click at [809, 107] on span "Bulk Upload Menu" at bounding box center [853, 113] width 100 height 12
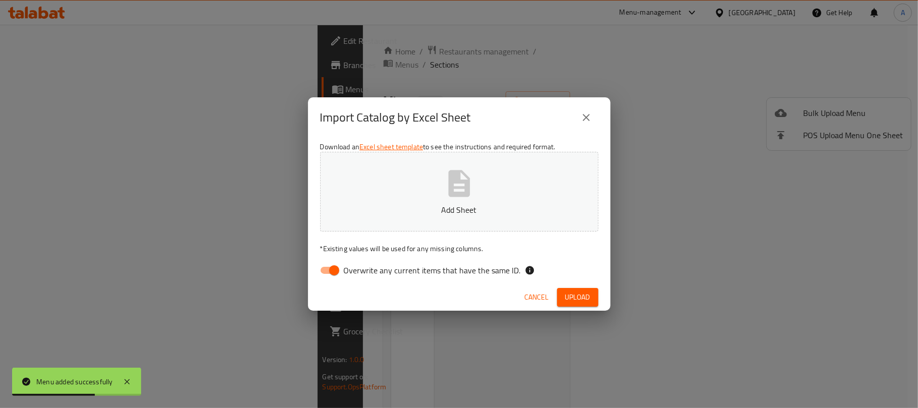
click at [364, 272] on span "Overwrite any current items that have the same ID." at bounding box center [432, 270] width 177 height 12
click at [363, 272] on input "Overwrite any current items that have the same ID." at bounding box center [333, 270] width 57 height 19
checkbox input "false"
click at [446, 125] on h2 "Import Catalog by Excel Sheet" at bounding box center [395, 117] width 151 height 16
click at [432, 197] on button "Add Sheet" at bounding box center [459, 192] width 278 height 80
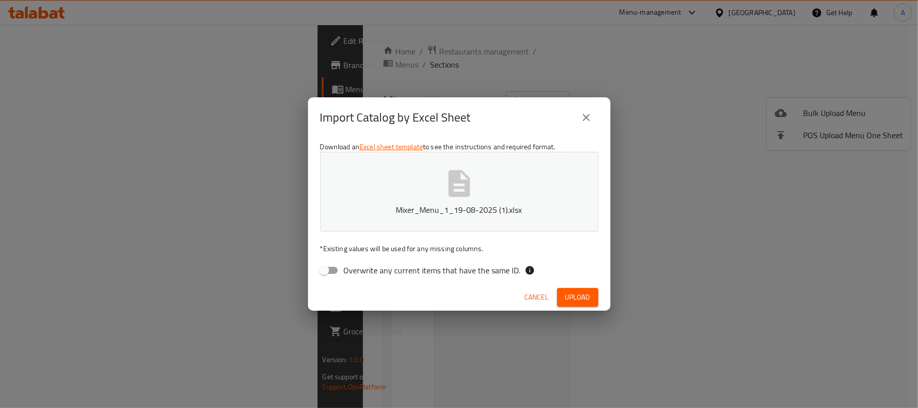
click at [584, 303] on span "Upload" at bounding box center [577, 297] width 25 height 13
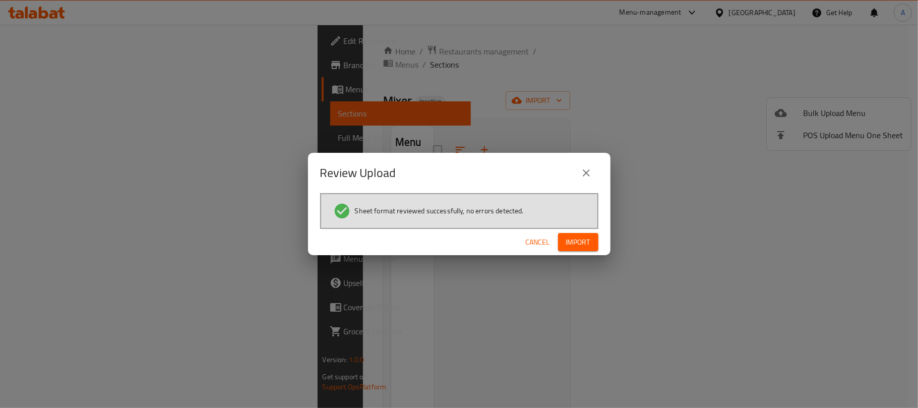
click at [583, 238] on span "Import" at bounding box center [578, 242] width 24 height 13
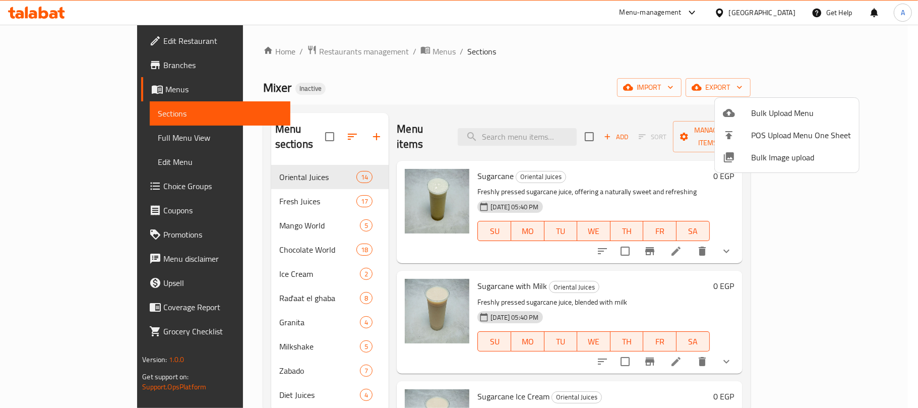
click at [82, 136] on div at bounding box center [459, 204] width 918 height 408
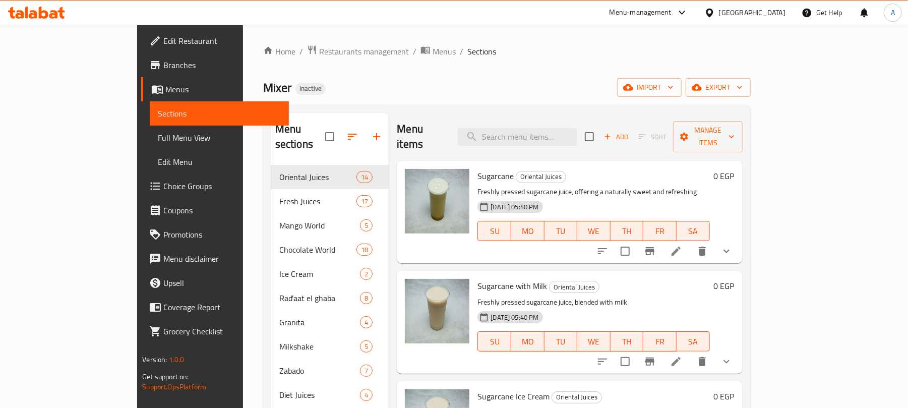
click at [158, 136] on span "Full Menu View" at bounding box center [219, 138] width 123 height 12
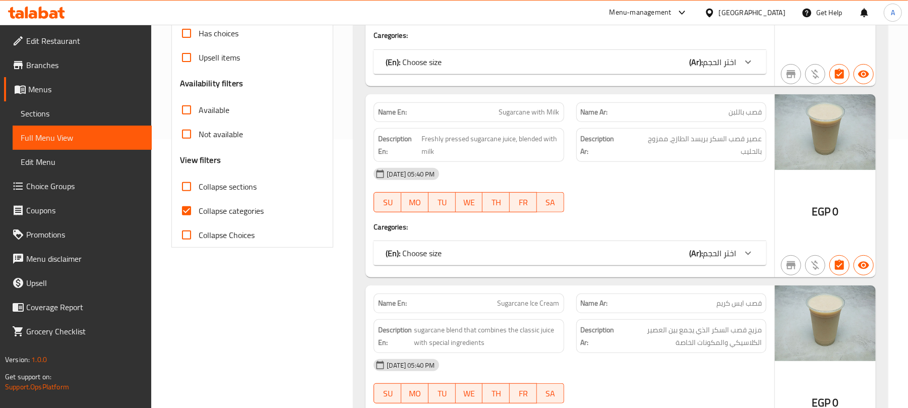
click at [208, 184] on span "Collapse sections" at bounding box center [228, 186] width 58 height 12
click at [199, 184] on input "Collapse sections" at bounding box center [186, 186] width 24 height 24
checkbox input "true"
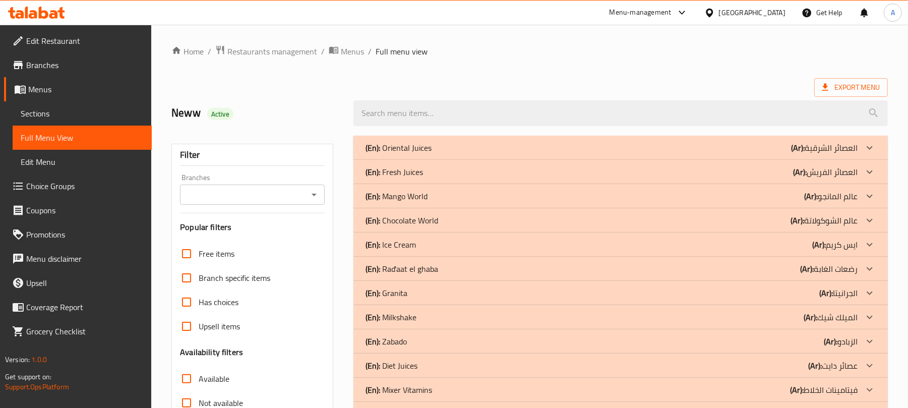
click at [684, 154] on div "(En): Fresh Juices (Ar): العصائر الفريش" at bounding box center [611, 148] width 492 height 12
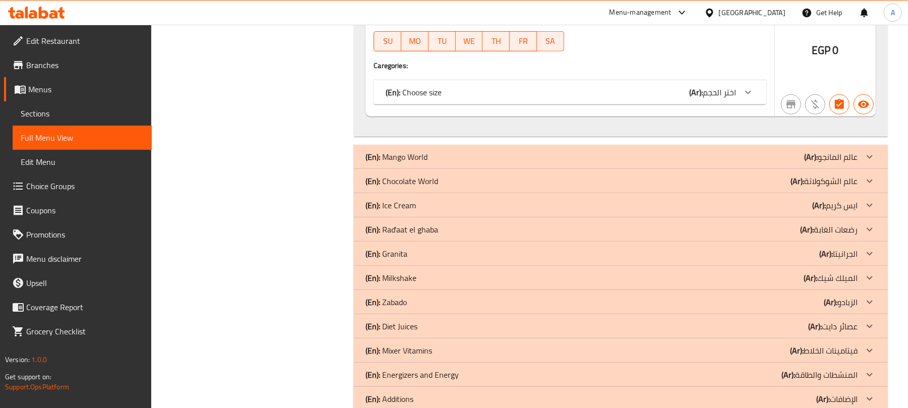
scroll to position [3241, 0]
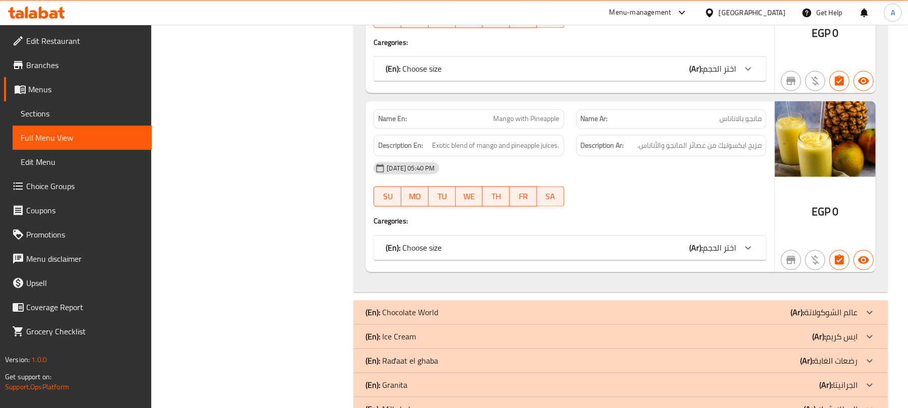
scroll to position [4048, 0]
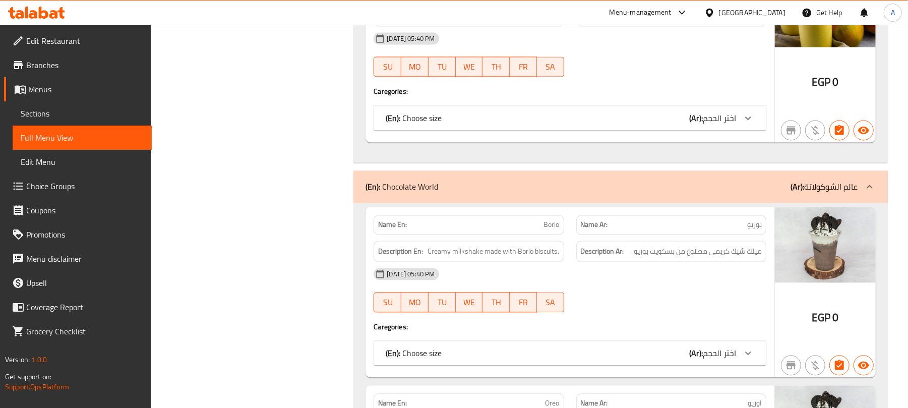
scroll to position [4263, 0]
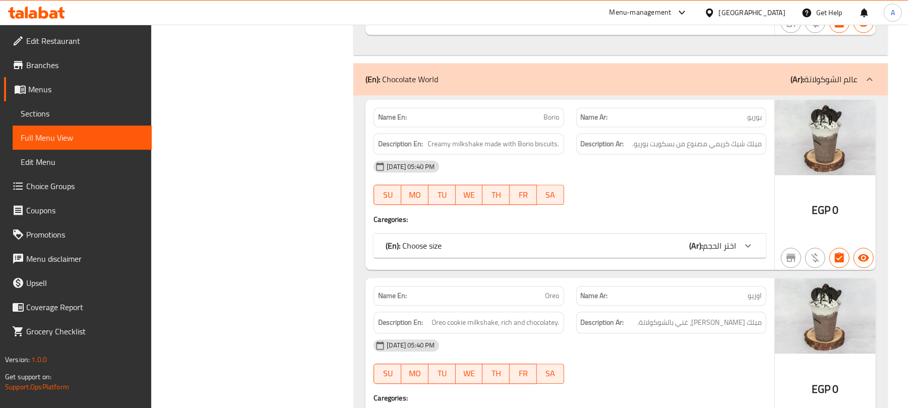
drag, startPoint x: 791, startPoint y: 99, endPoint x: 666, endPoint y: 104, distance: 124.6
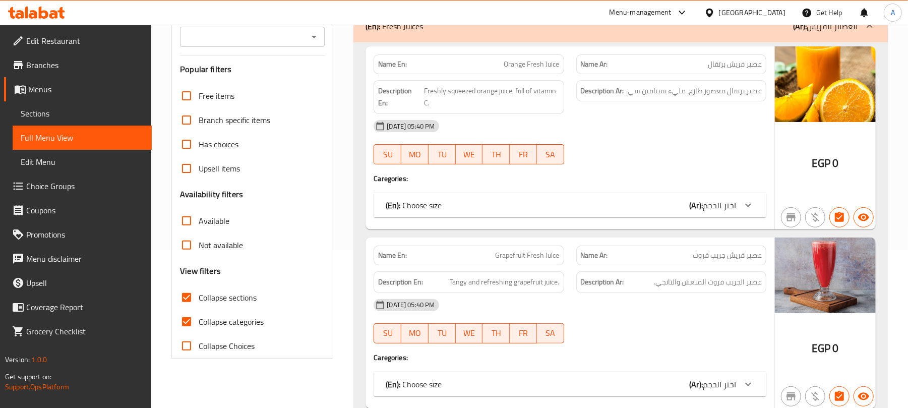
scroll to position [0, 0]
